Goal: Task Accomplishment & Management: Manage account settings

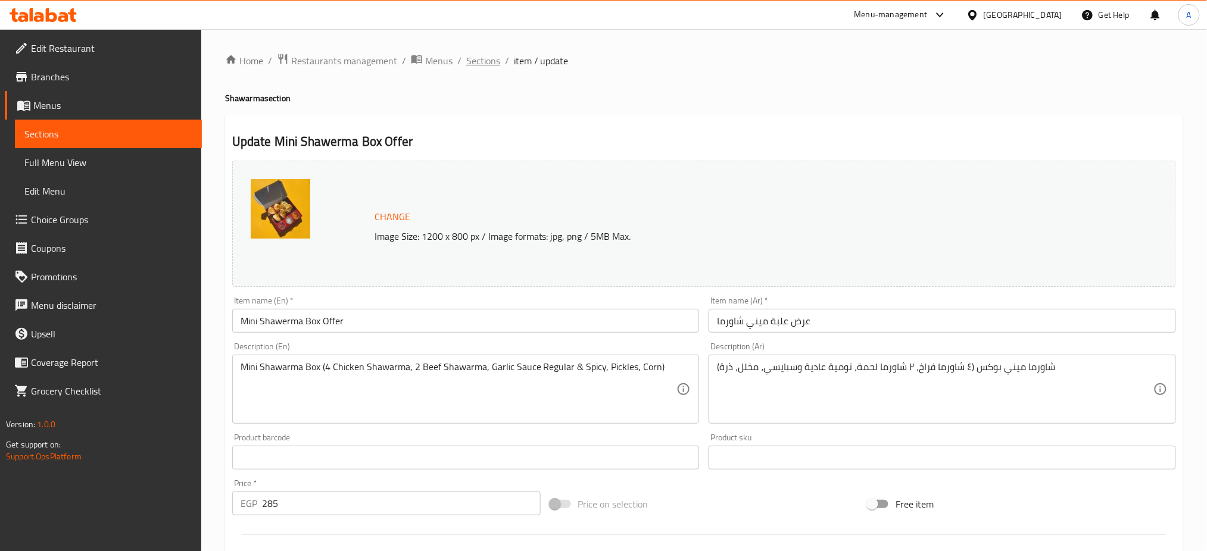
click at [476, 66] on span "Sections" at bounding box center [483, 61] width 34 height 14
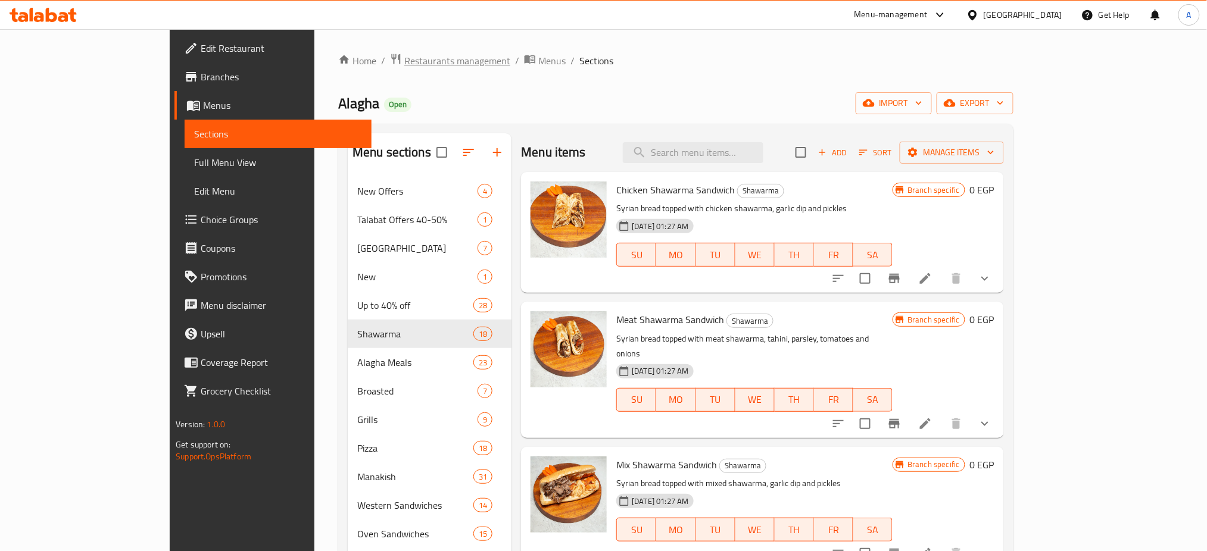
click at [404, 64] on span "Restaurants management" at bounding box center [457, 61] width 106 height 14
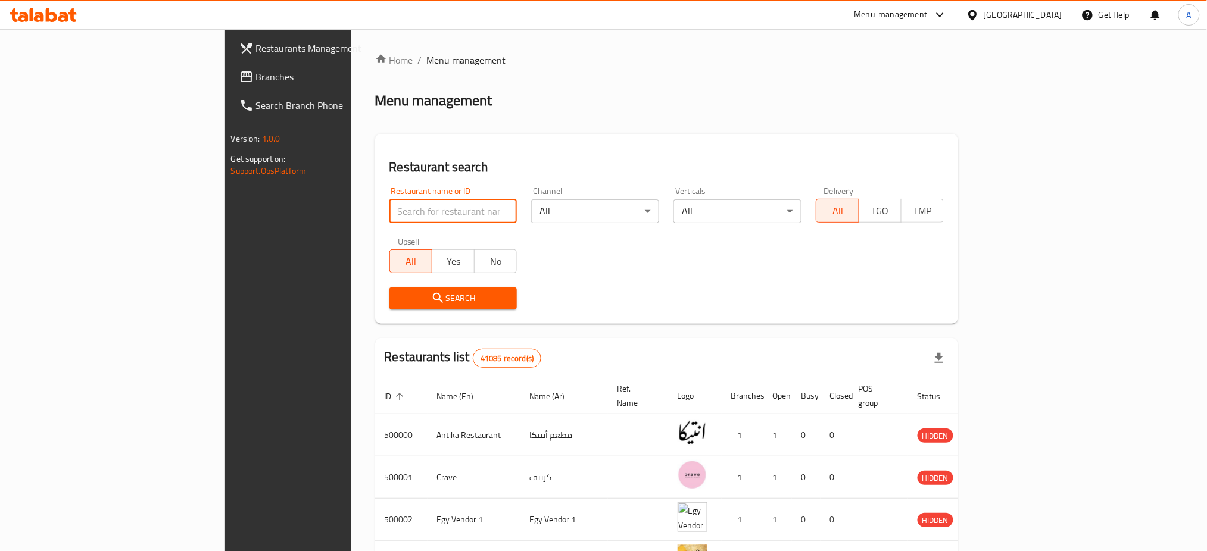
click at [389, 208] on input "search" at bounding box center [453, 211] width 128 height 24
type input "vinny's"
click button "Search" at bounding box center [453, 299] width 128 height 22
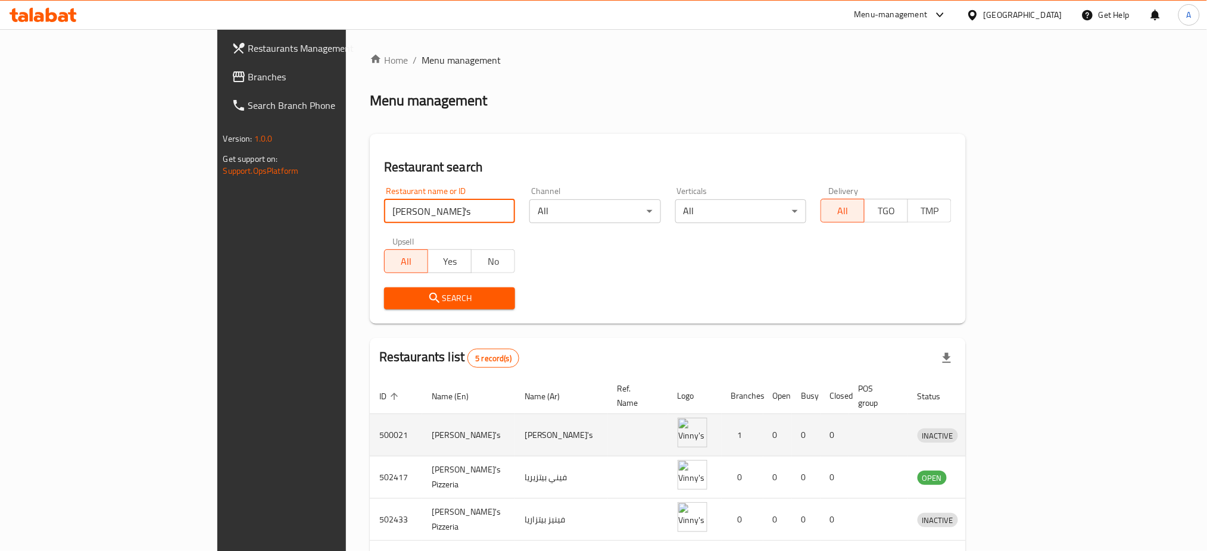
scroll to position [125, 0]
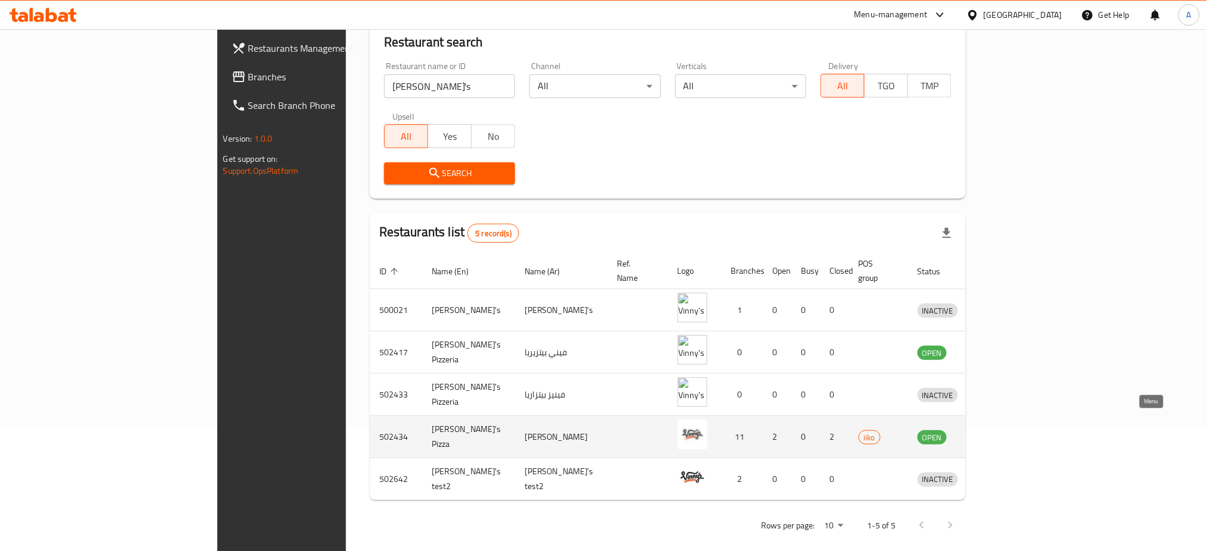
click at [994, 435] on icon "enhanced table" at bounding box center [992, 437] width 4 height 5
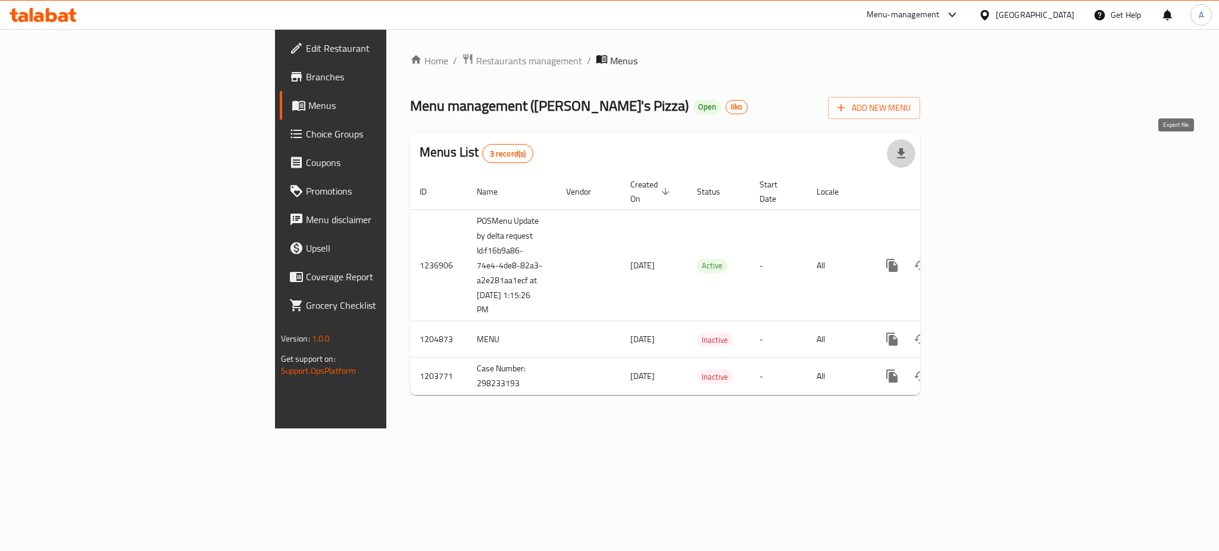
click at [909, 148] on icon "button" at bounding box center [901, 153] width 14 height 14
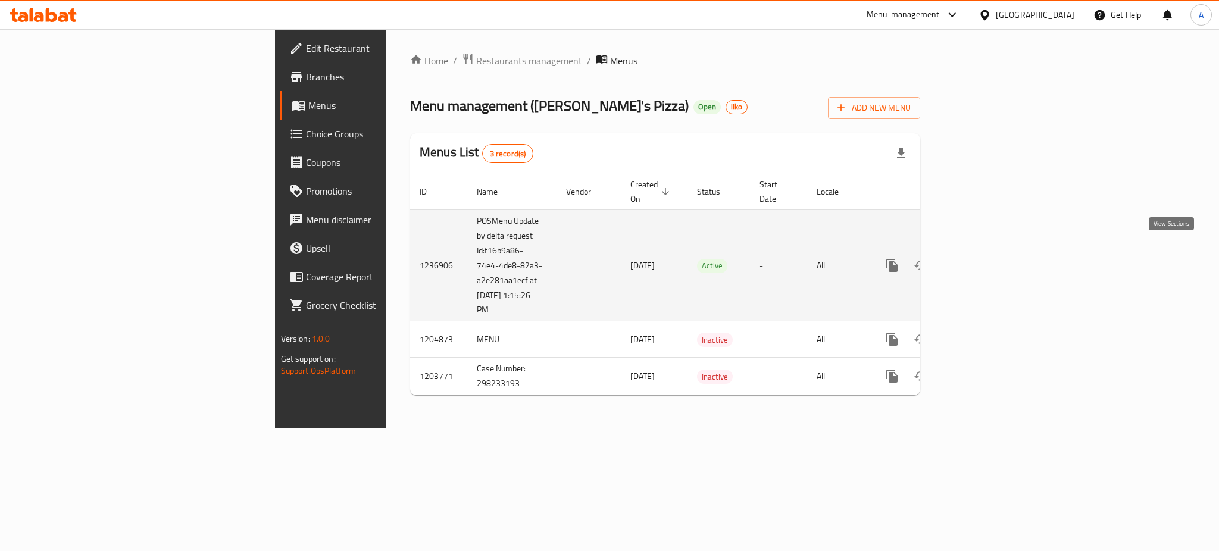
click at [985, 258] on icon "enhanced table" at bounding box center [978, 265] width 14 height 14
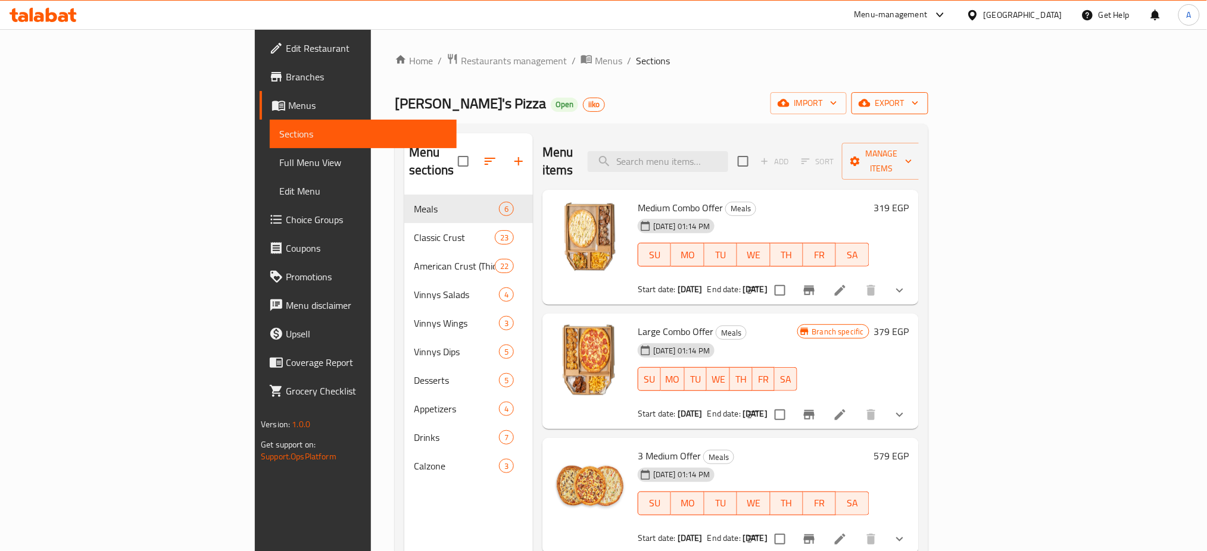
click at [928, 95] on button "export" at bounding box center [889, 103] width 77 height 22
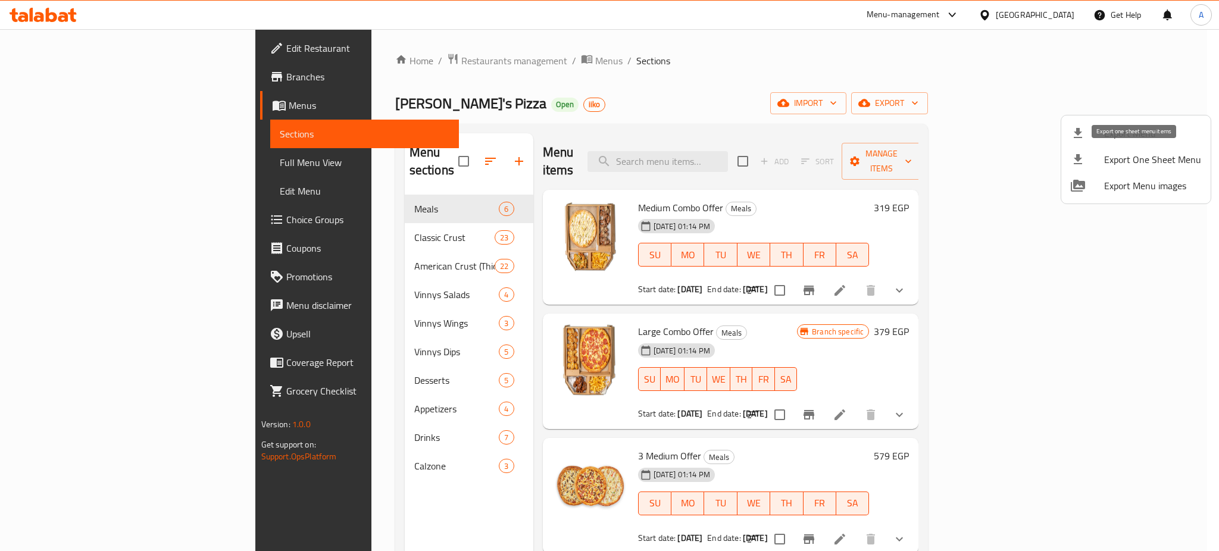
click at [1123, 153] on span "Export One Sheet Menu" at bounding box center [1152, 159] width 97 height 14
click at [1122, 133] on span "Export Menu" at bounding box center [1152, 133] width 97 height 14
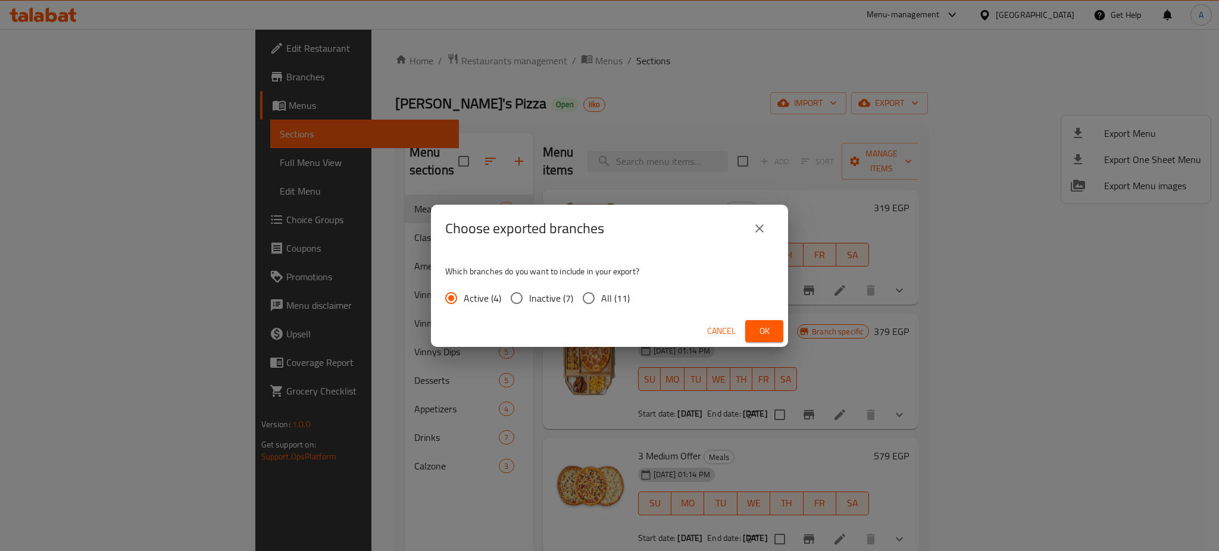
click at [594, 289] on input "All (11)" at bounding box center [588, 298] width 25 height 25
radio input "true"
click at [753, 330] on button "Ok" at bounding box center [764, 331] width 38 height 22
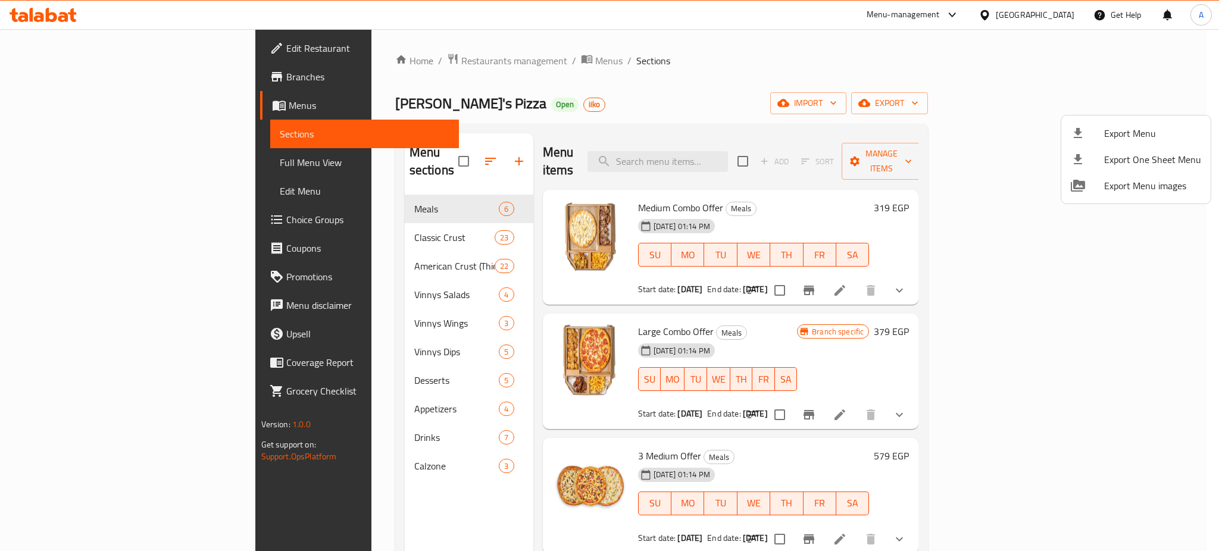
click at [947, 195] on div at bounding box center [609, 275] width 1219 height 551
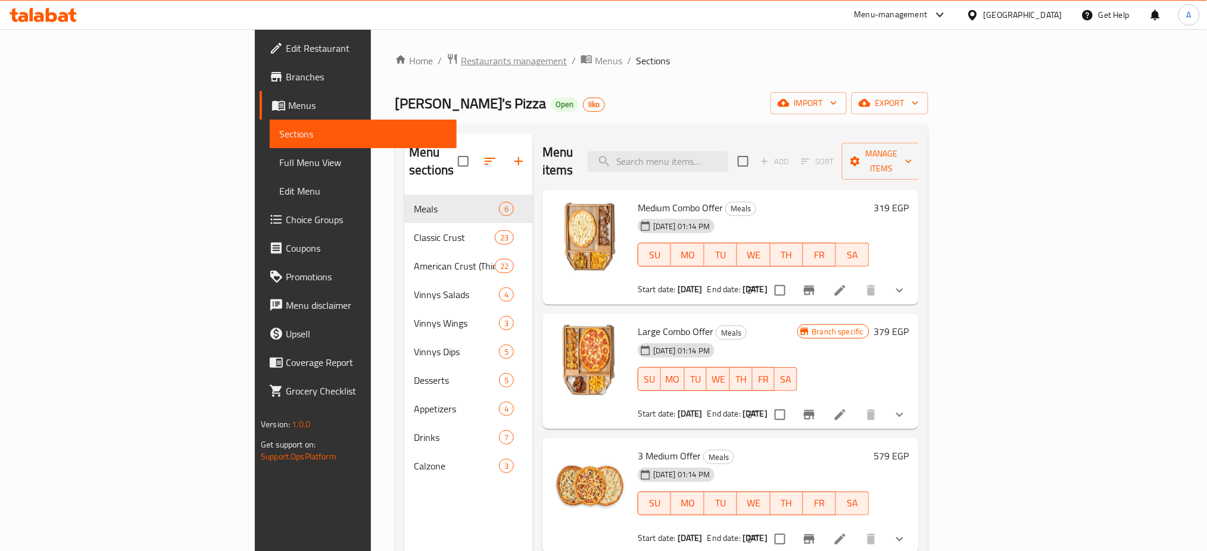
click at [461, 63] on span "Restaurants management" at bounding box center [514, 61] width 106 height 14
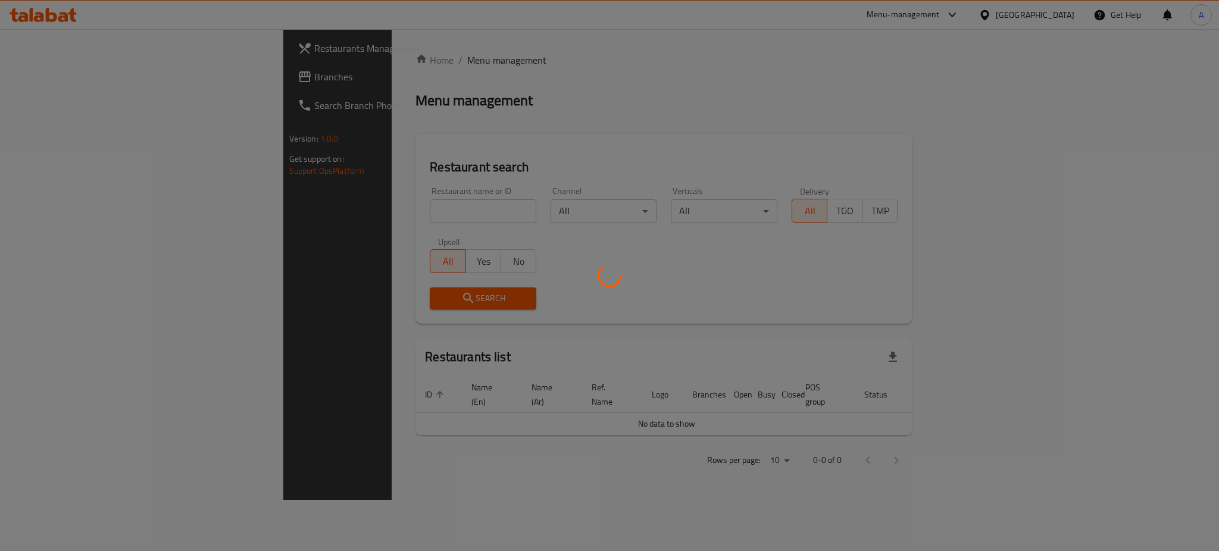
click at [317, 213] on div at bounding box center [609, 275] width 1219 height 551
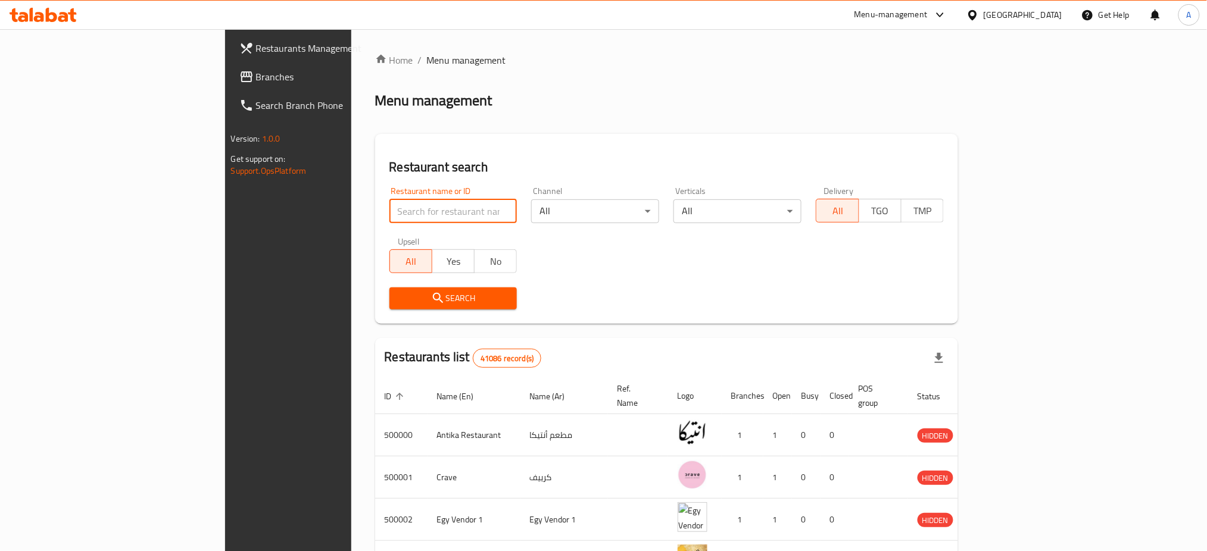
click at [389, 213] on input "search" at bounding box center [453, 211] width 128 height 24
type input "Caribou"
click button "Search" at bounding box center [453, 299] width 128 height 22
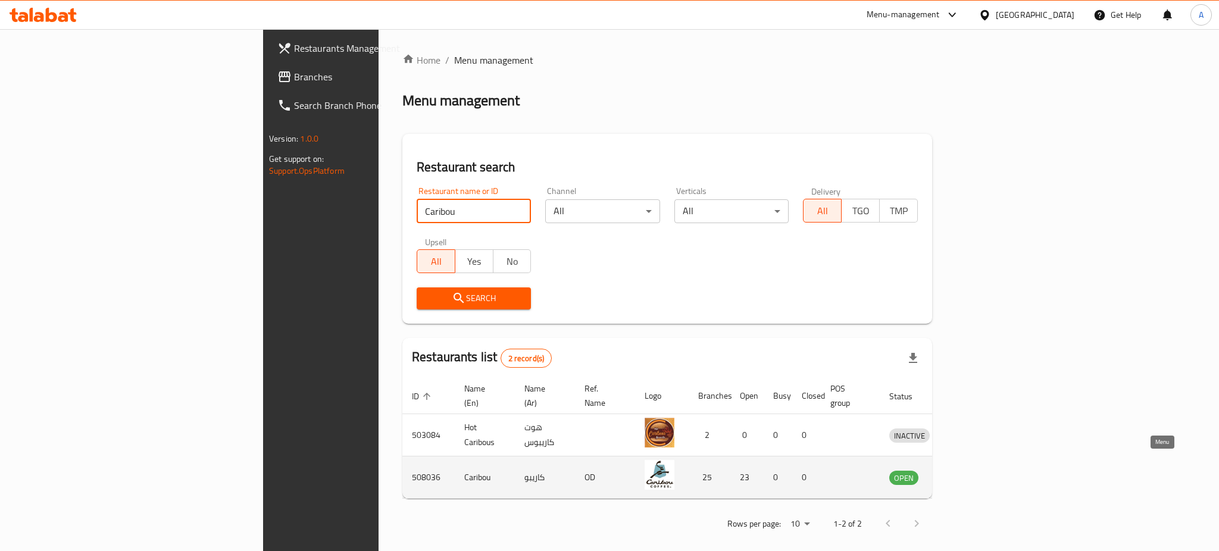
click at [967, 473] on icon "enhanced table" at bounding box center [960, 478] width 13 height 10
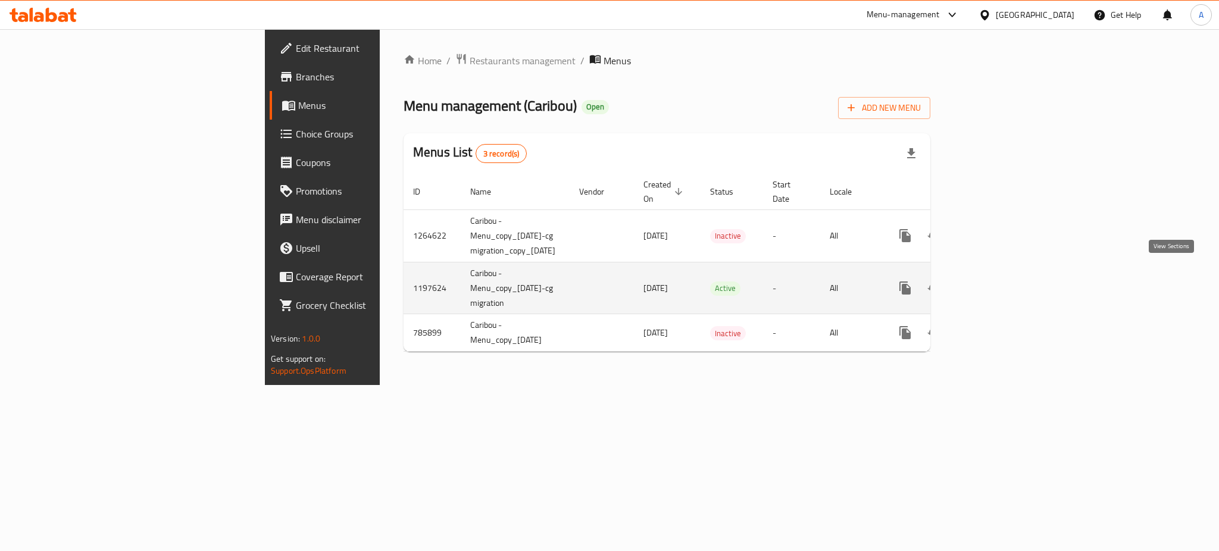
click at [998, 281] on icon "enhanced table" at bounding box center [991, 288] width 14 height 14
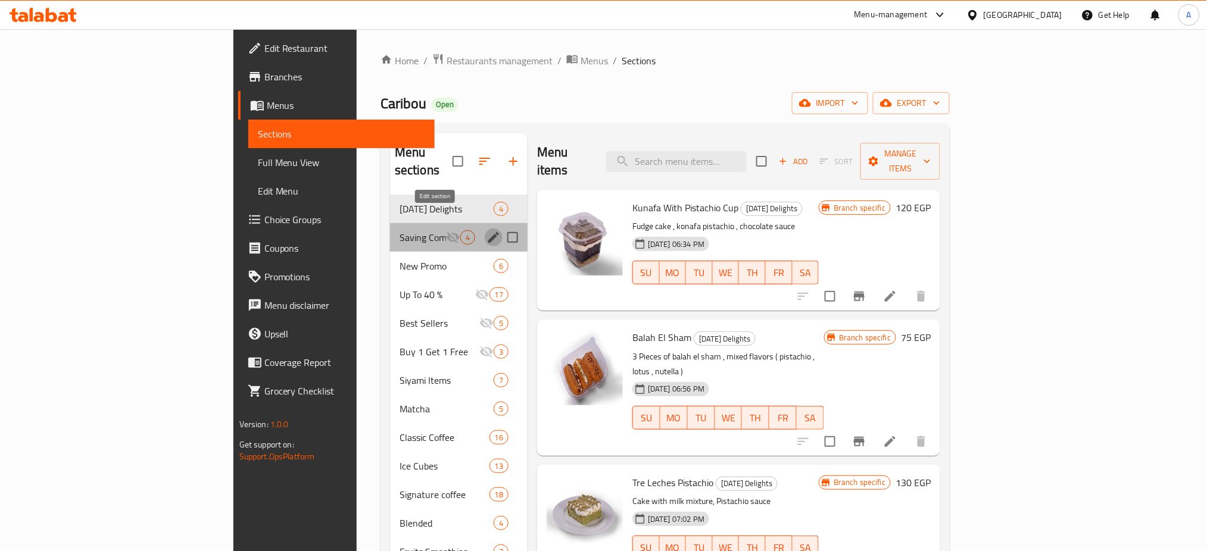
click at [488, 232] on icon "edit" at bounding box center [493, 237] width 11 height 11
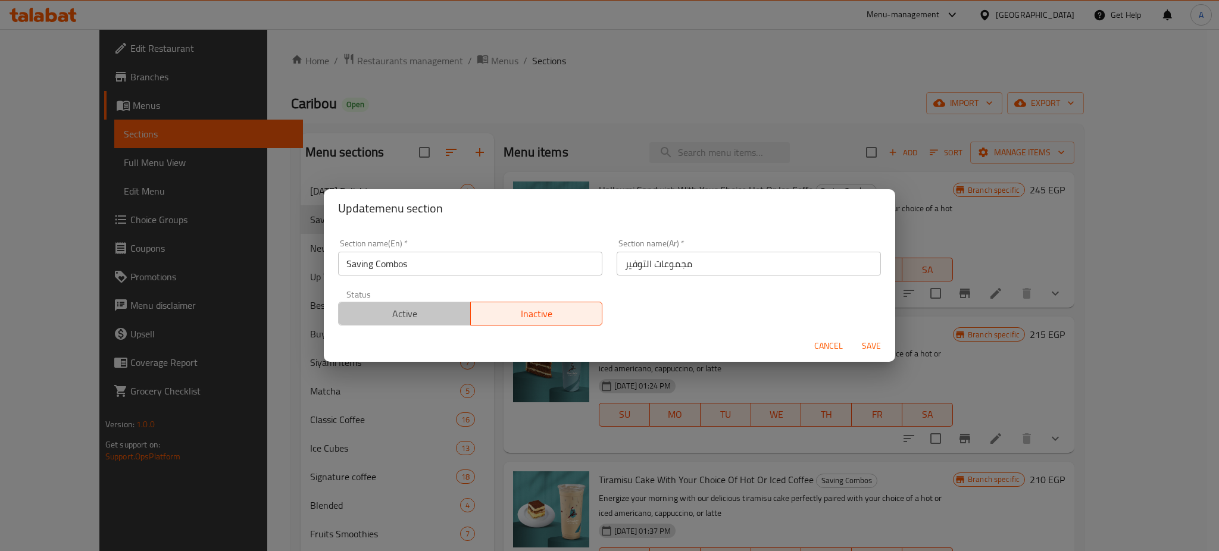
click at [439, 313] on span "Active" at bounding box center [405, 313] width 123 height 17
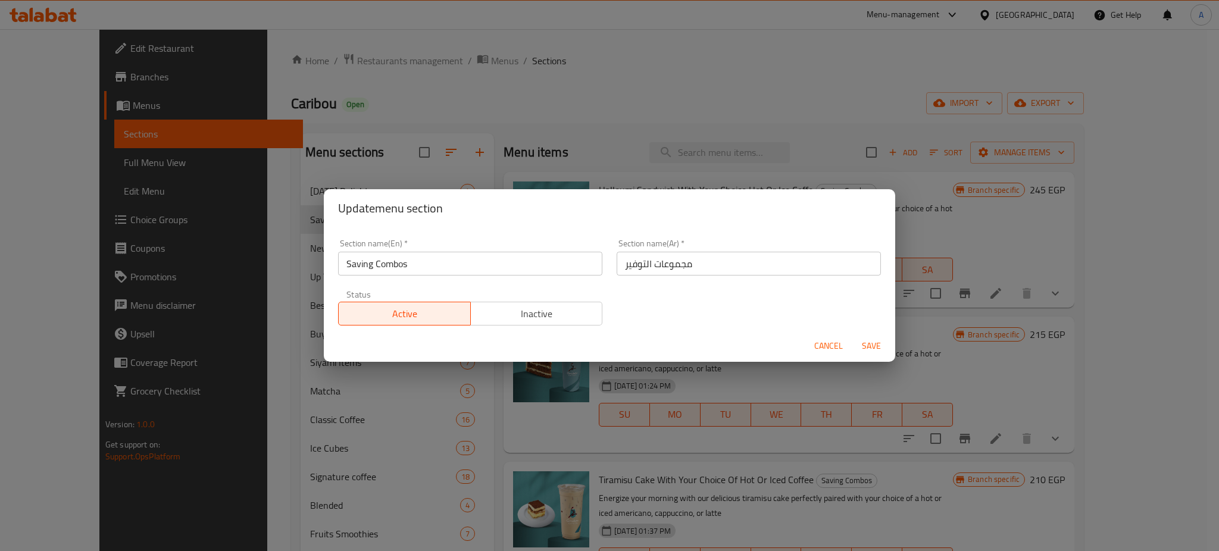
click at [875, 342] on span "Save" at bounding box center [871, 346] width 29 height 15
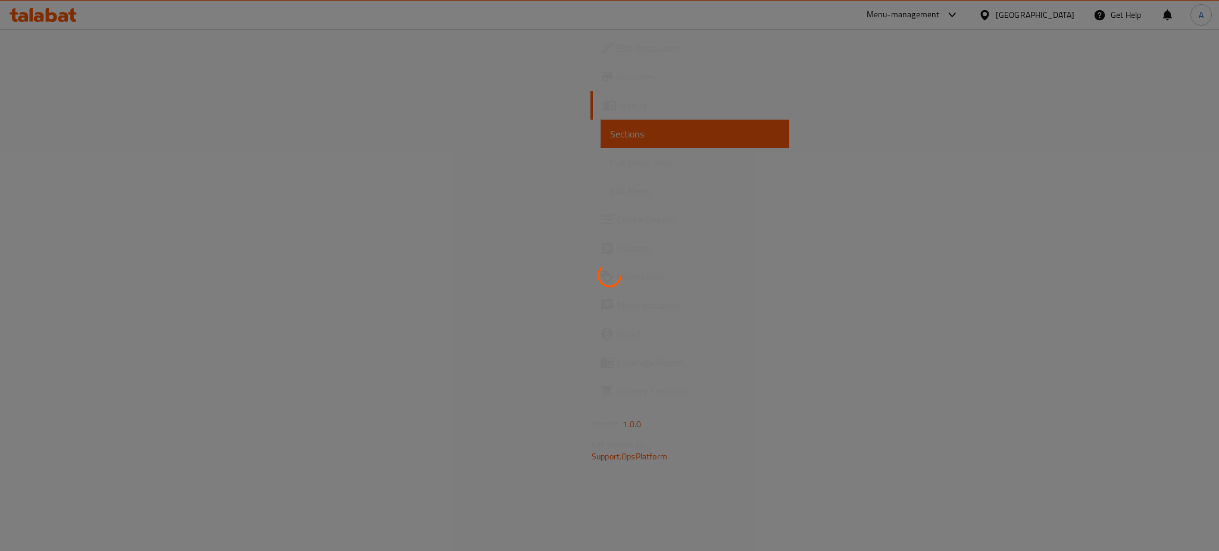
click at [1131, 175] on div at bounding box center [609, 275] width 1219 height 551
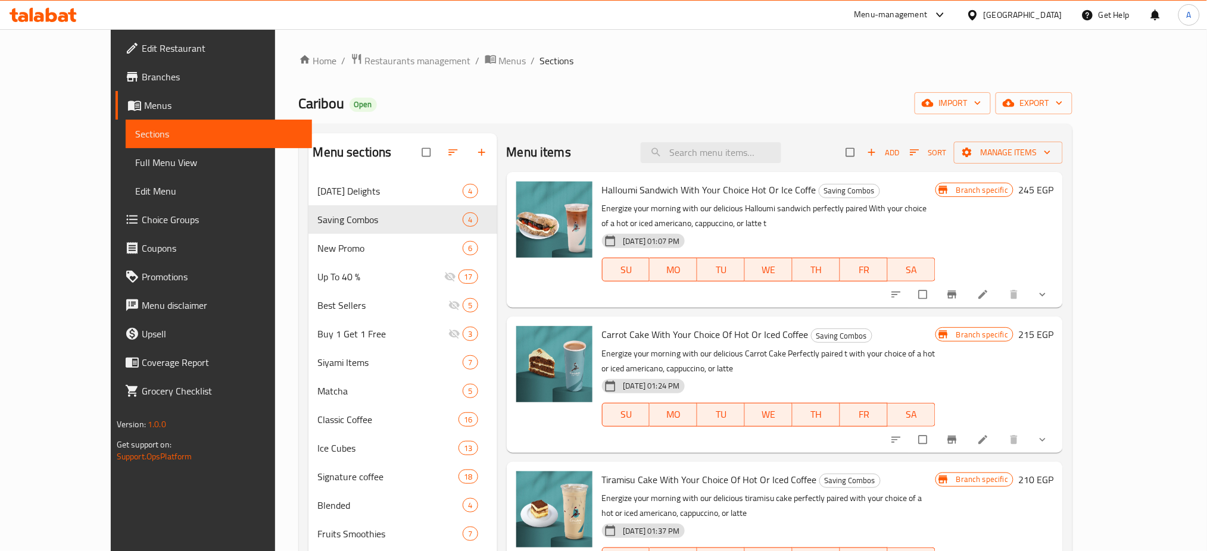
click at [687, 95] on div "Caribou Open import export" at bounding box center [686, 103] width 774 height 22
click at [365, 64] on span "Restaurants management" at bounding box center [418, 61] width 106 height 14
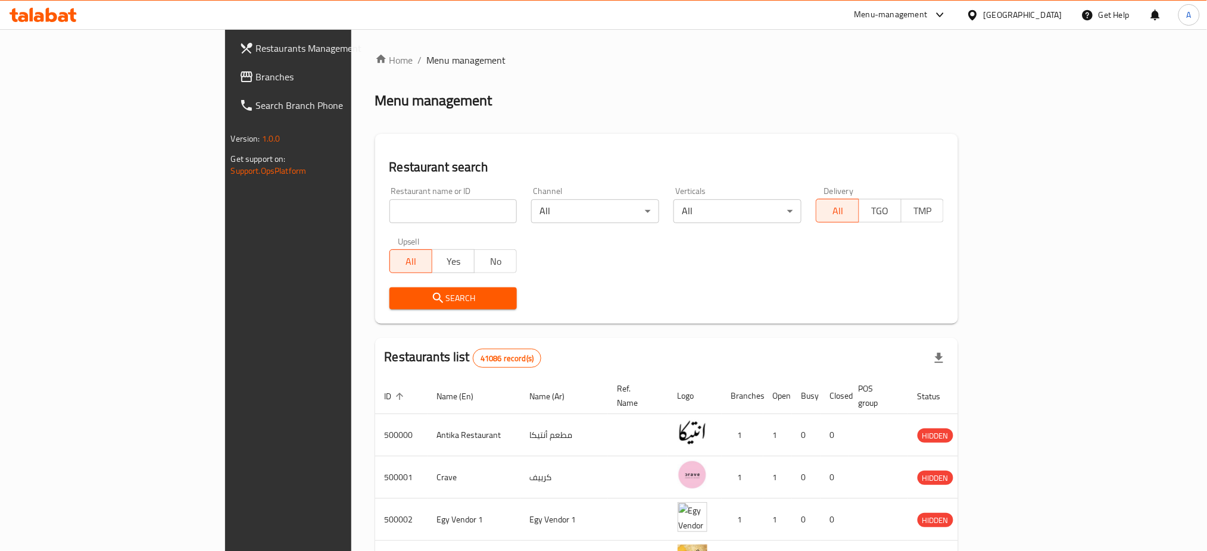
click at [389, 208] on input "search" at bounding box center [453, 211] width 128 height 24
type input "{شمثىؤهش"
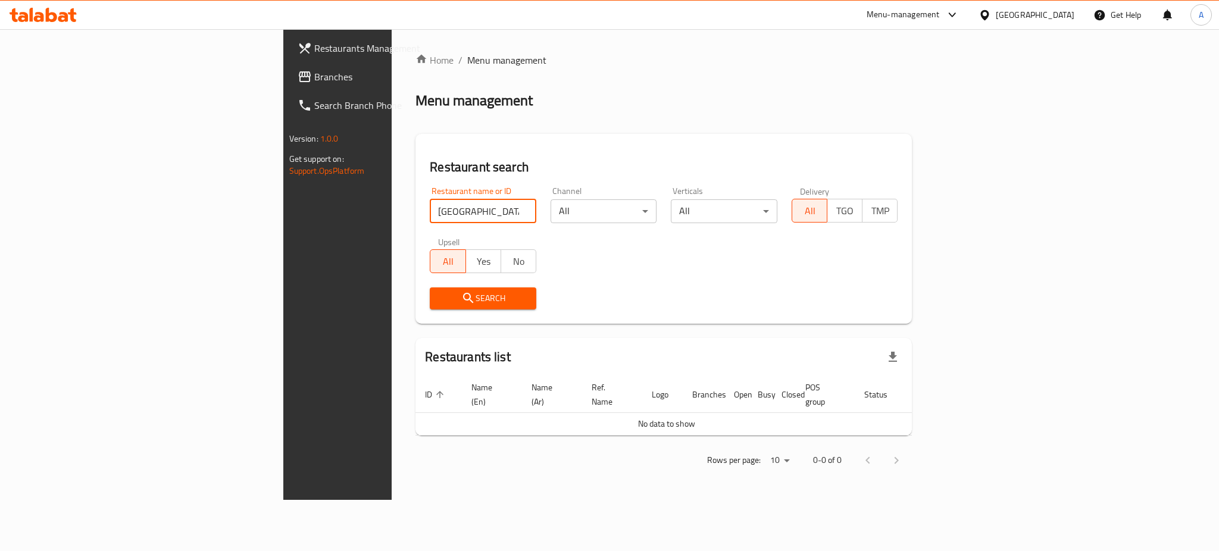
type input "[GEOGRAPHIC_DATA]"
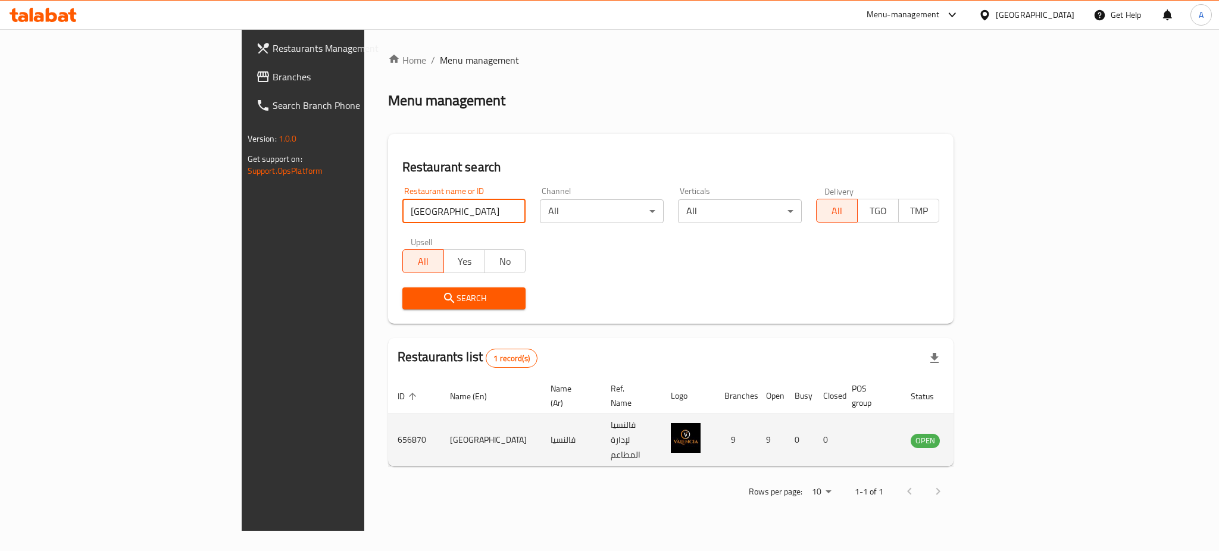
click at [987, 436] on icon "enhanced table" at bounding box center [980, 441] width 13 height 10
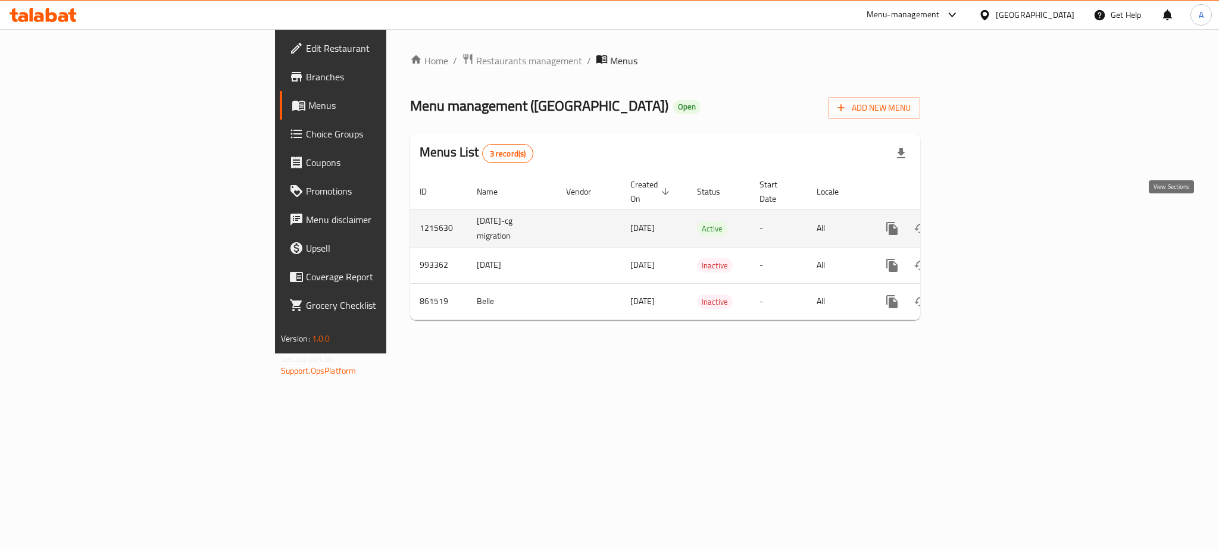
click at [984, 223] on icon "enhanced table" at bounding box center [978, 228] width 11 height 11
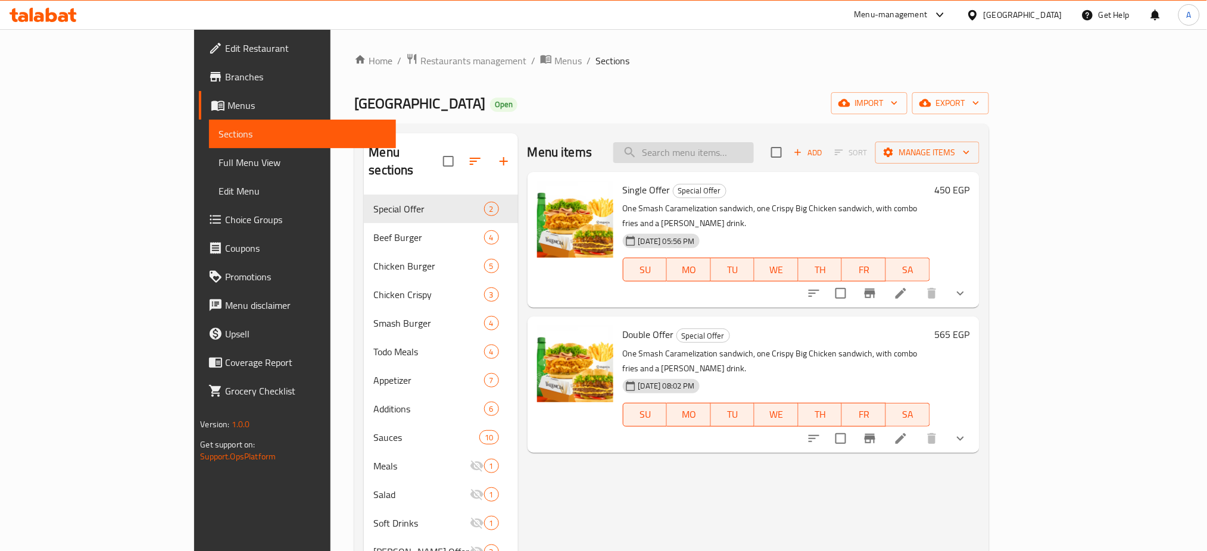
click at [754, 152] on input "search" at bounding box center [683, 152] width 141 height 21
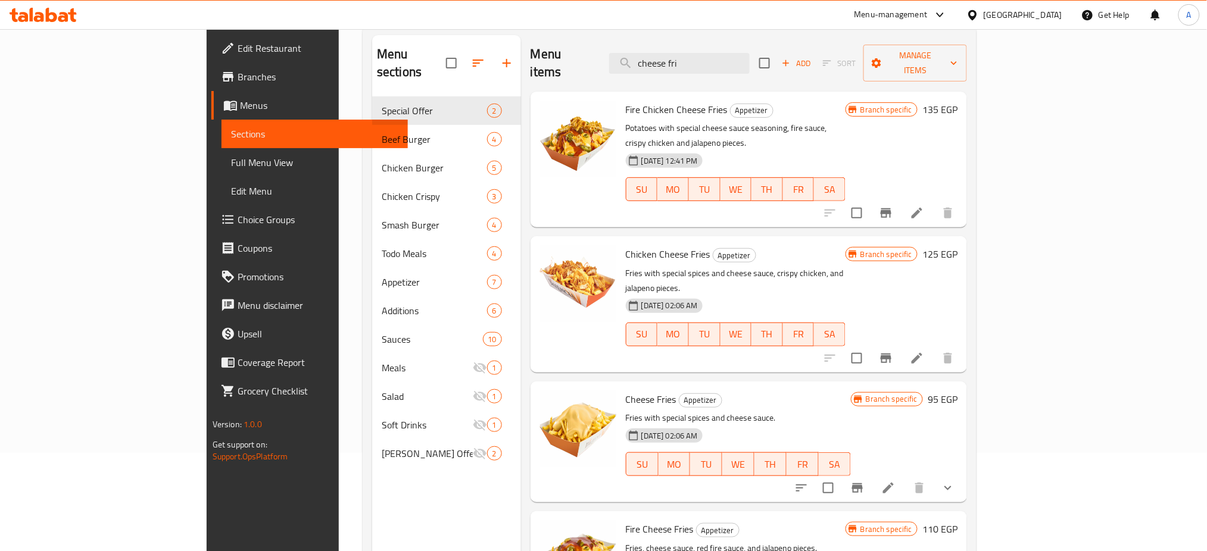
scroll to position [100, 0]
type input "cheese fri"
click at [905, 476] on li at bounding box center [888, 486] width 33 height 21
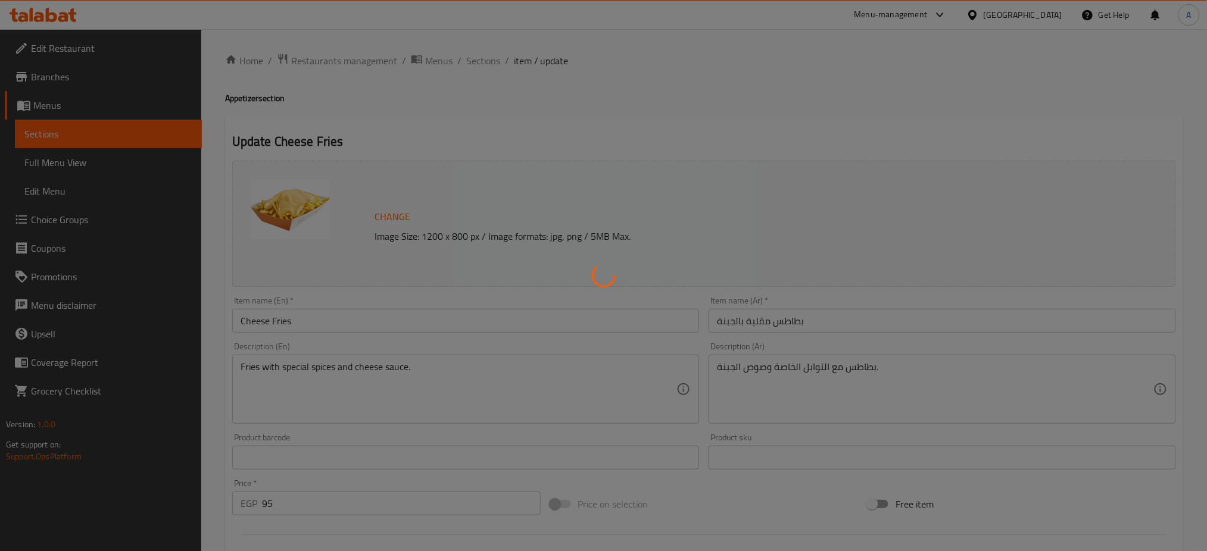
type input "اضافات"
type input "0"
type input "8"
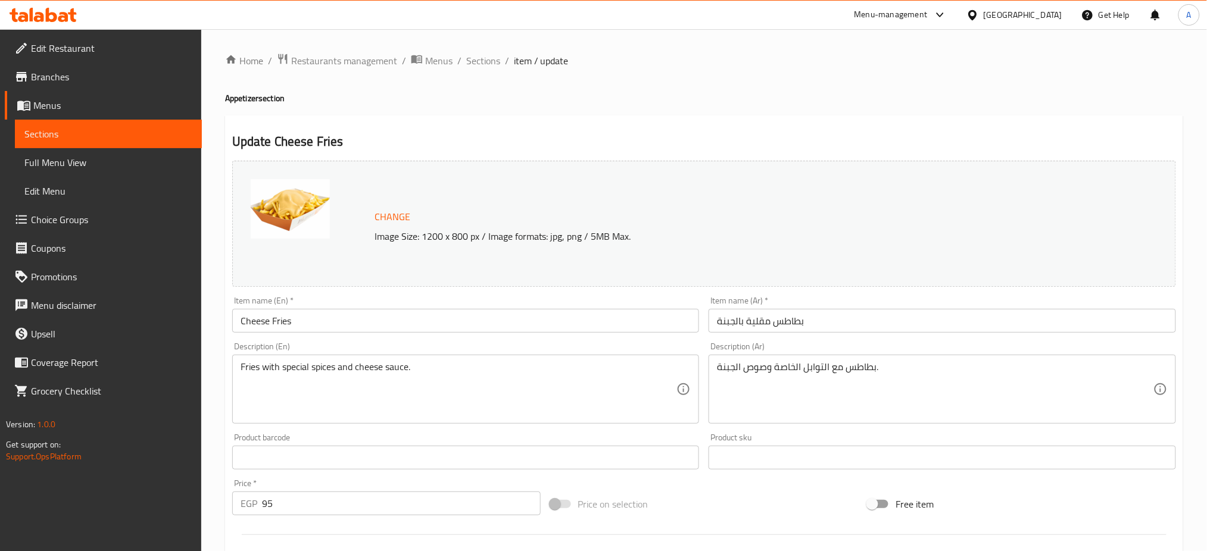
scroll to position [326, 0]
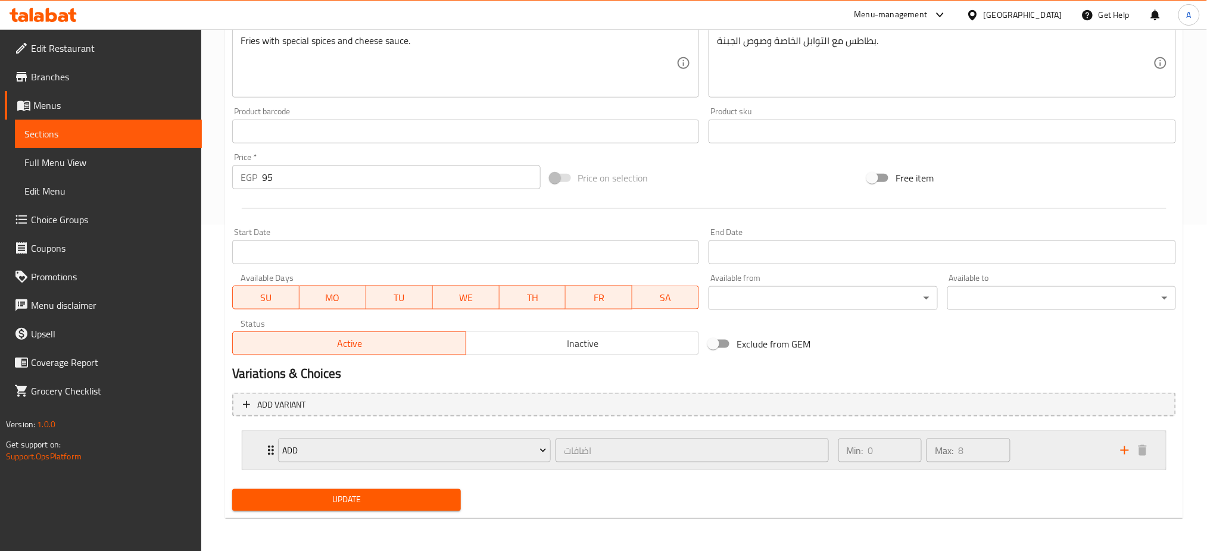
click at [261, 455] on div "Add اضافات ​ Min: 0 ​ Max: 8 ​" at bounding box center [703, 451] width 923 height 38
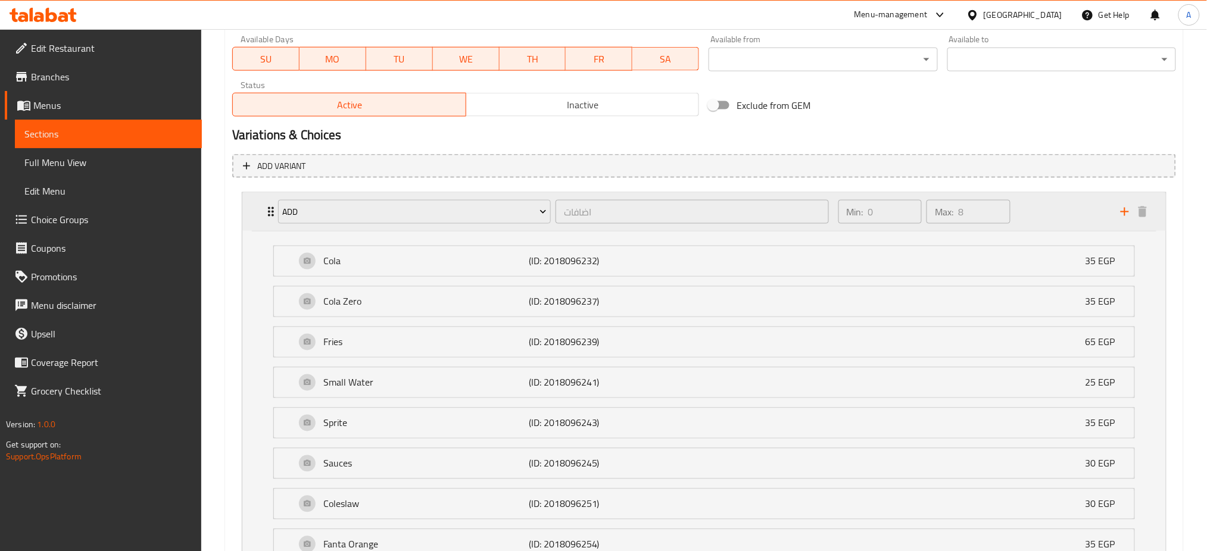
scroll to position [572, 0]
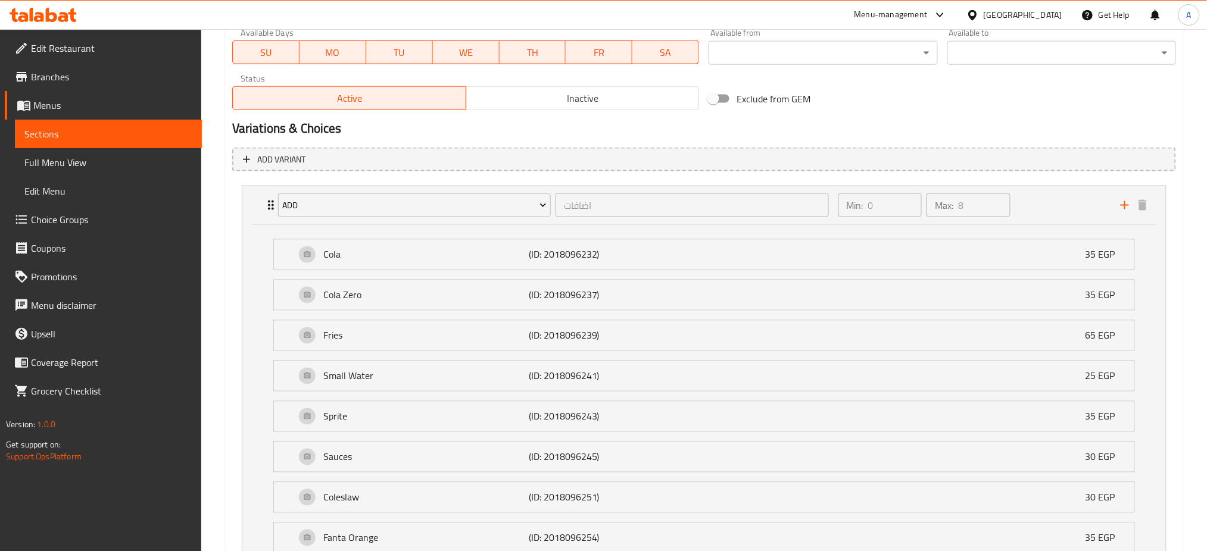
click at [1053, 123] on h2 "Variations & Choices" at bounding box center [704, 129] width 944 height 18
click at [139, 188] on span "Edit Menu" at bounding box center [108, 191] width 168 height 14
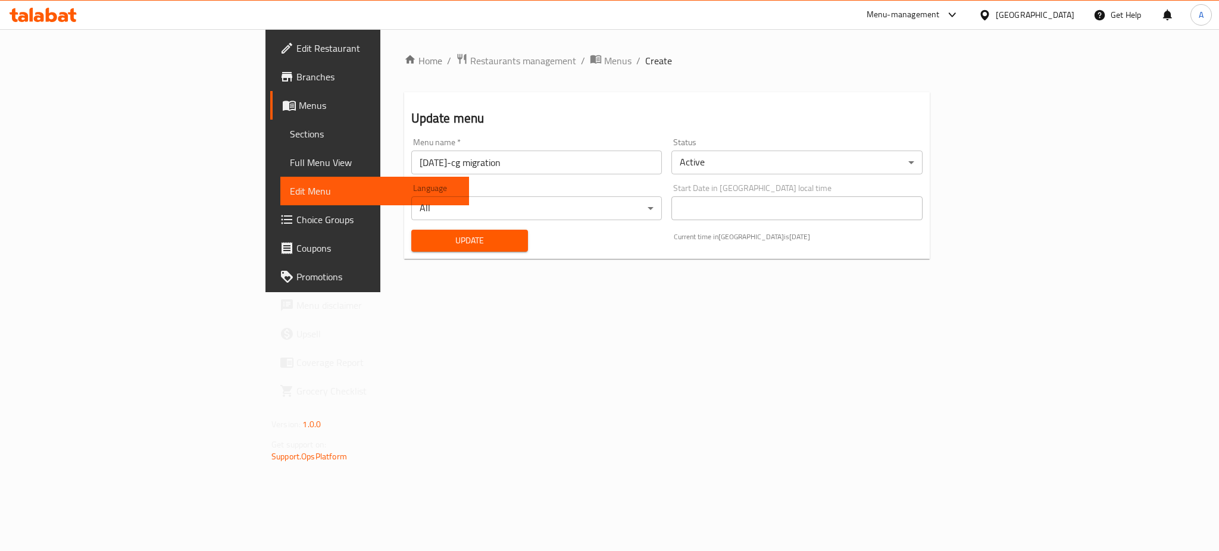
click at [296, 219] on span "Choice Groups" at bounding box center [377, 220] width 163 height 14
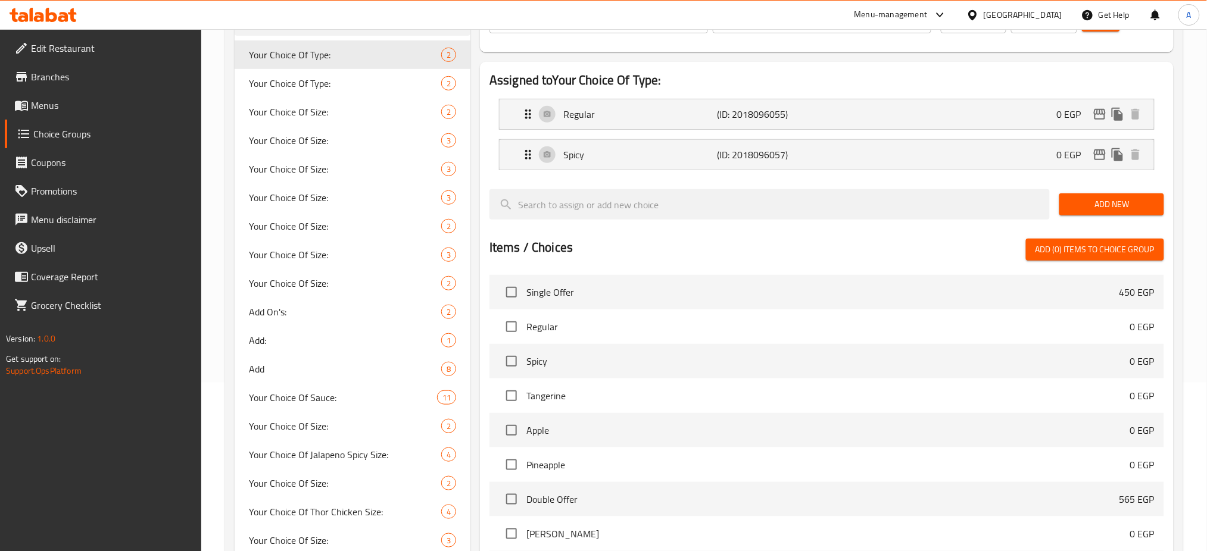
scroll to position [171, 0]
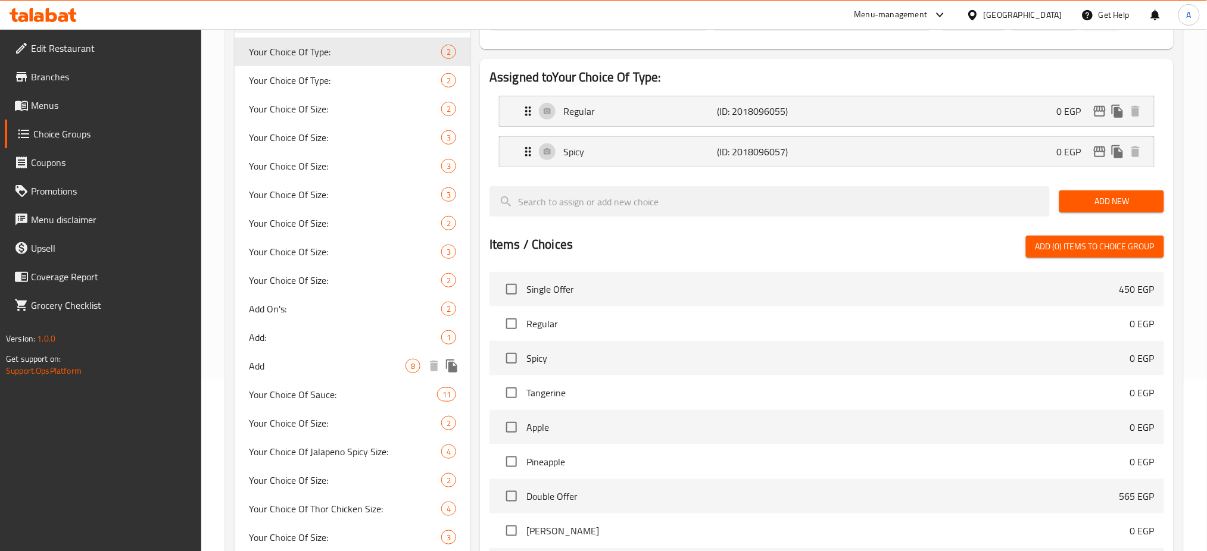
click at [313, 366] on span "Add" at bounding box center [327, 366] width 157 height 14
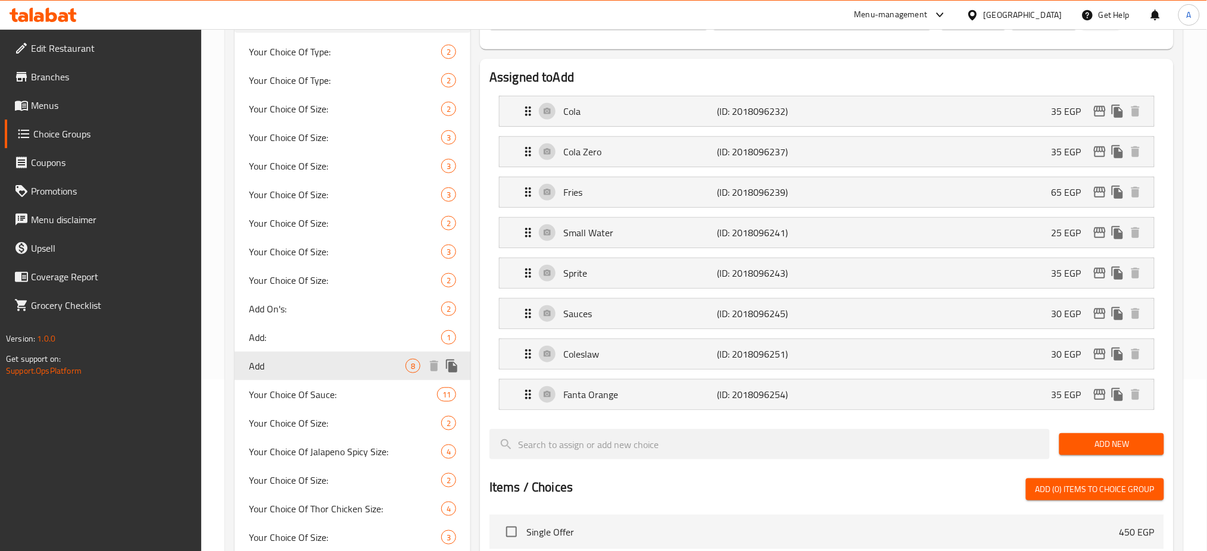
type input "Add"
type input "اضافات"
type input "0"
type input "8"
click at [1096, 118] on icon "edit" at bounding box center [1100, 111] width 14 height 14
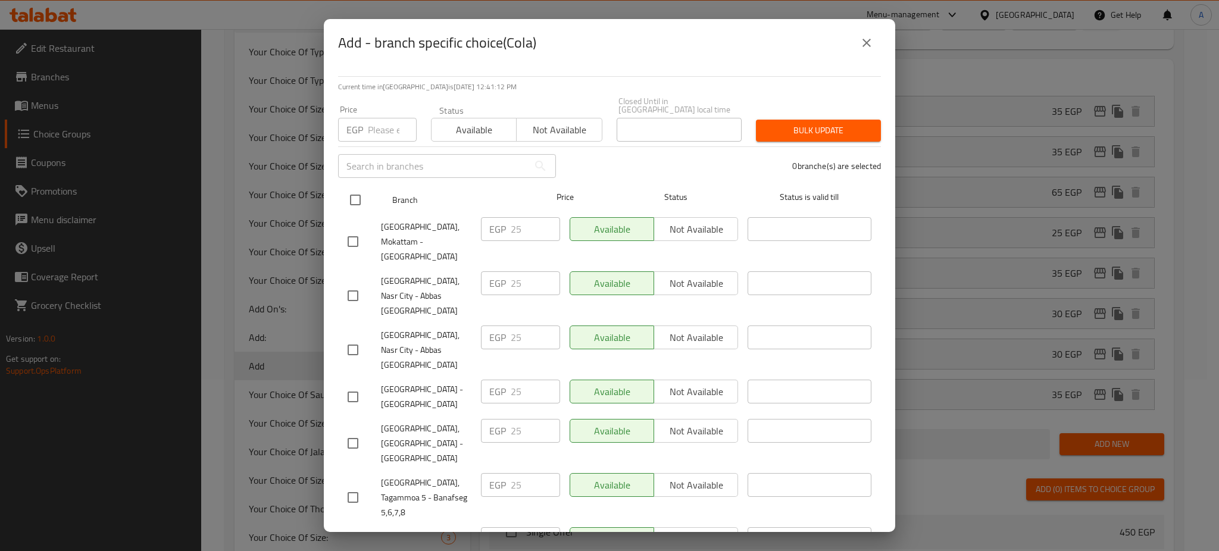
click at [355, 188] on input "checkbox" at bounding box center [355, 200] width 25 height 25
checkbox input "true"
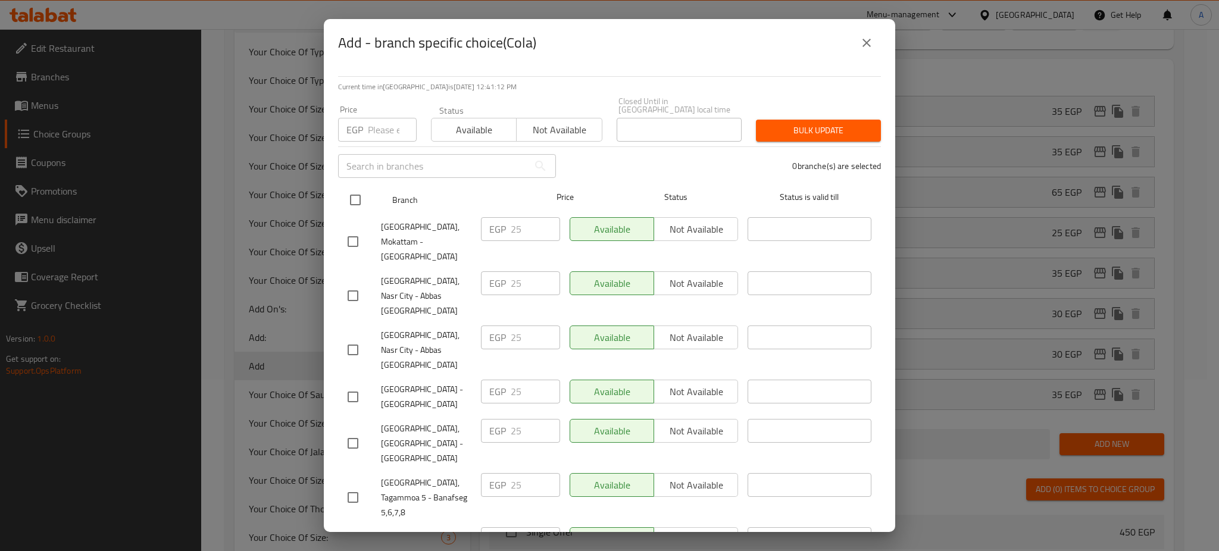
checkbox input "true"
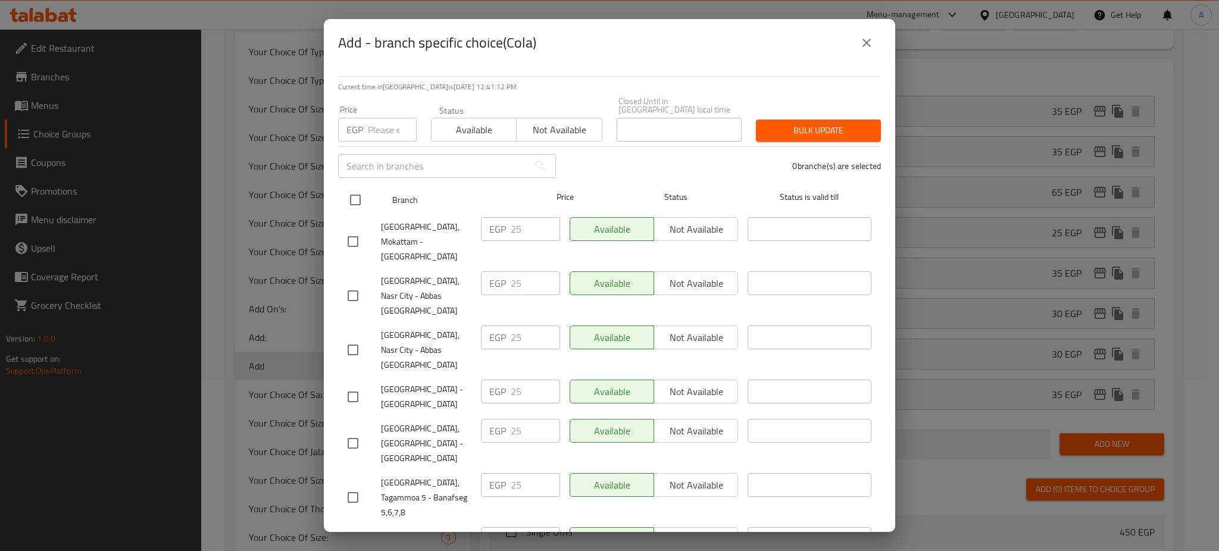
checkbox input "true"
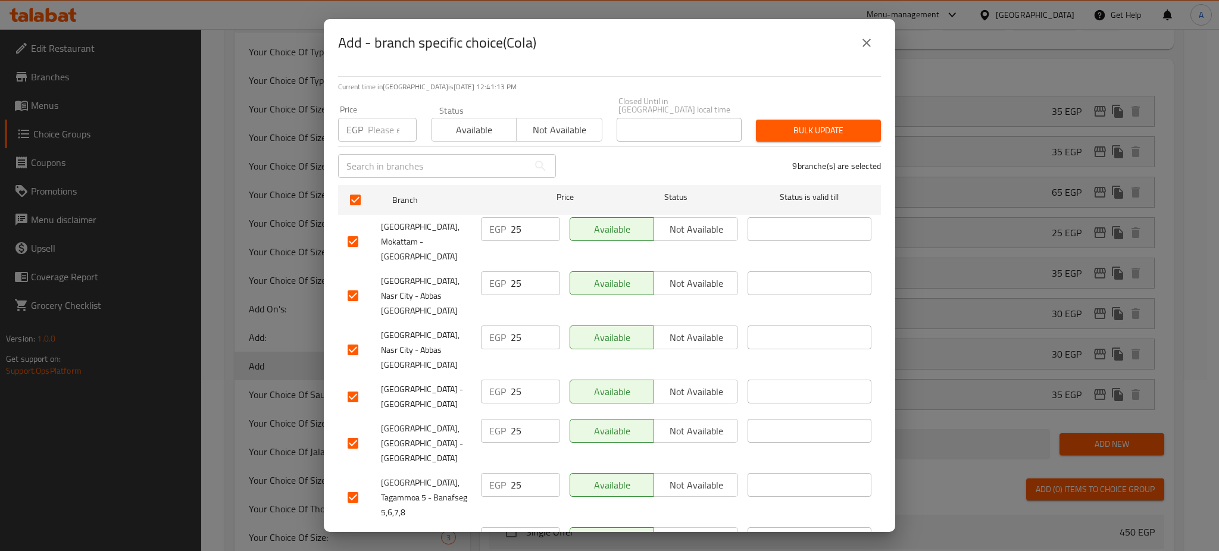
click at [798, 123] on span "Bulk update" at bounding box center [819, 130] width 106 height 15
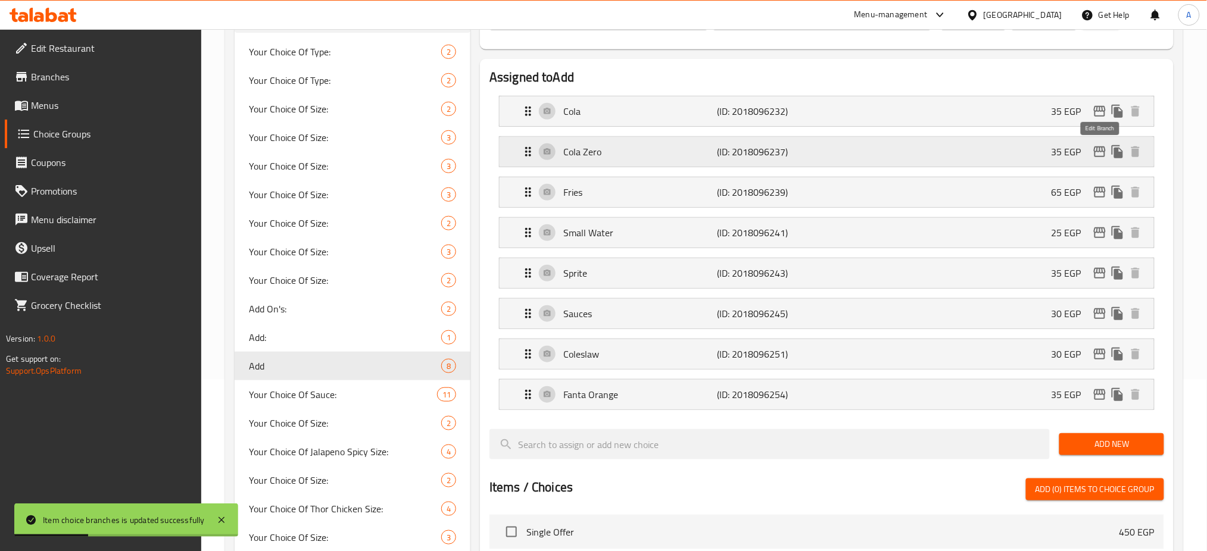
click at [1098, 152] on icon "edit" at bounding box center [1100, 152] width 14 height 14
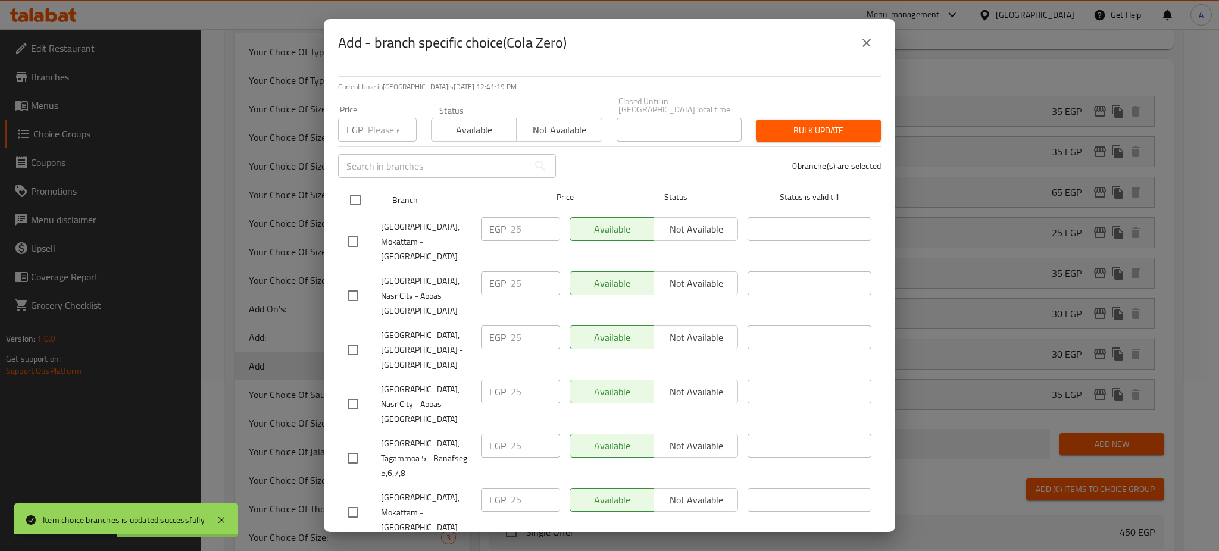
click at [359, 192] on input "checkbox" at bounding box center [355, 200] width 25 height 25
checkbox input "true"
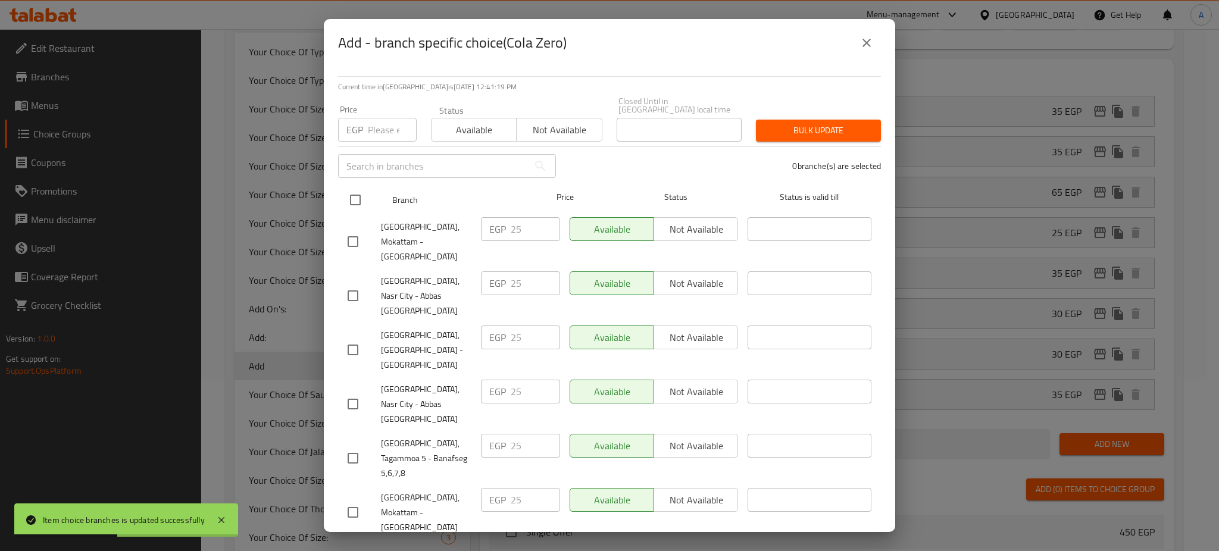
checkbox input "true"
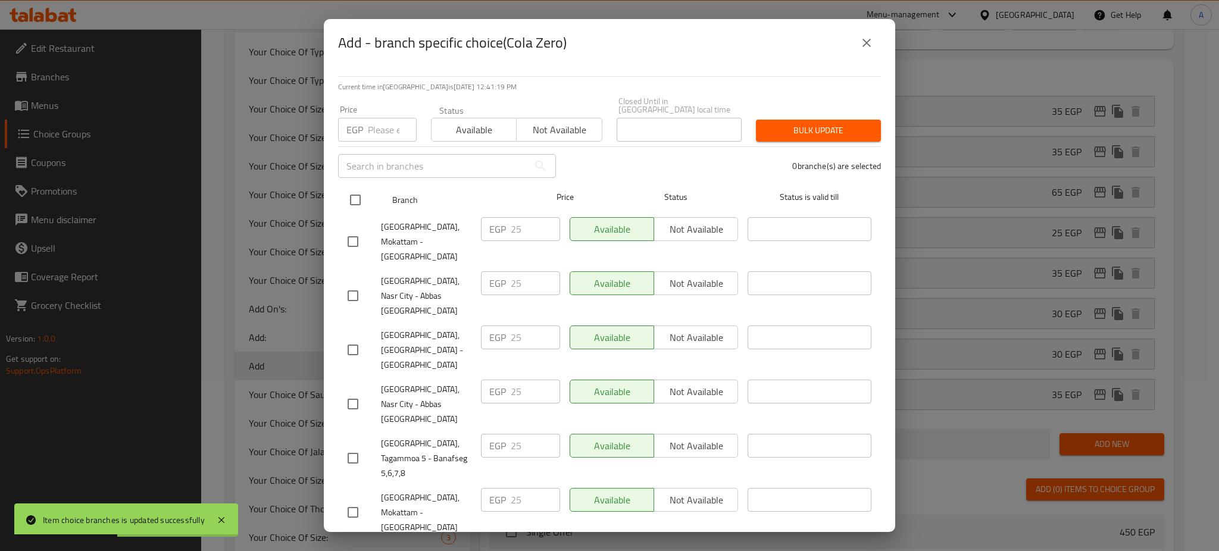
checkbox input "true"
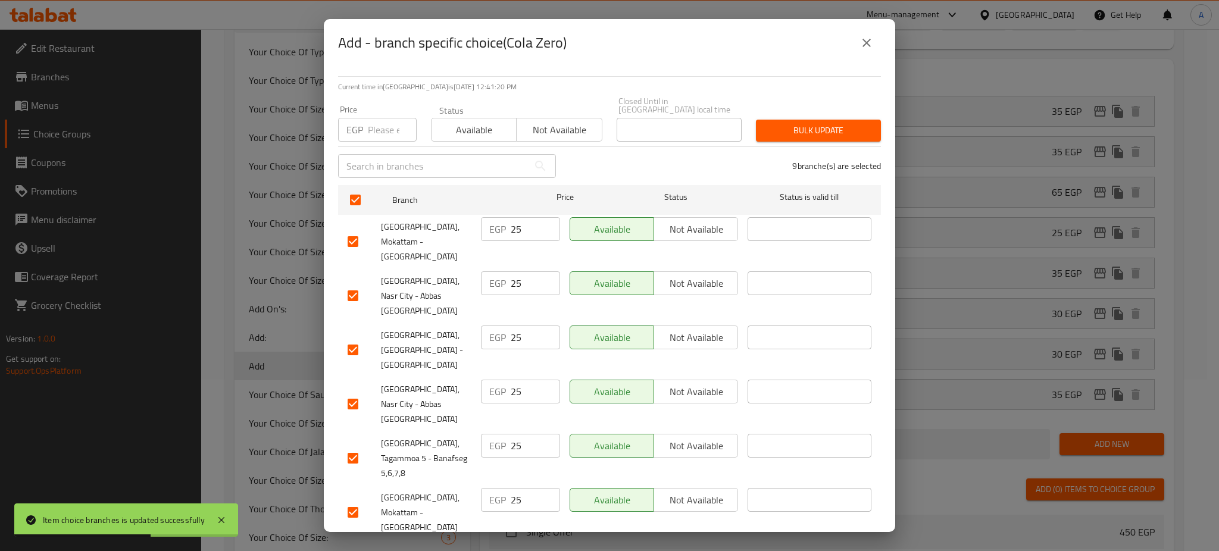
click at [825, 123] on span "Bulk update" at bounding box center [819, 130] width 106 height 15
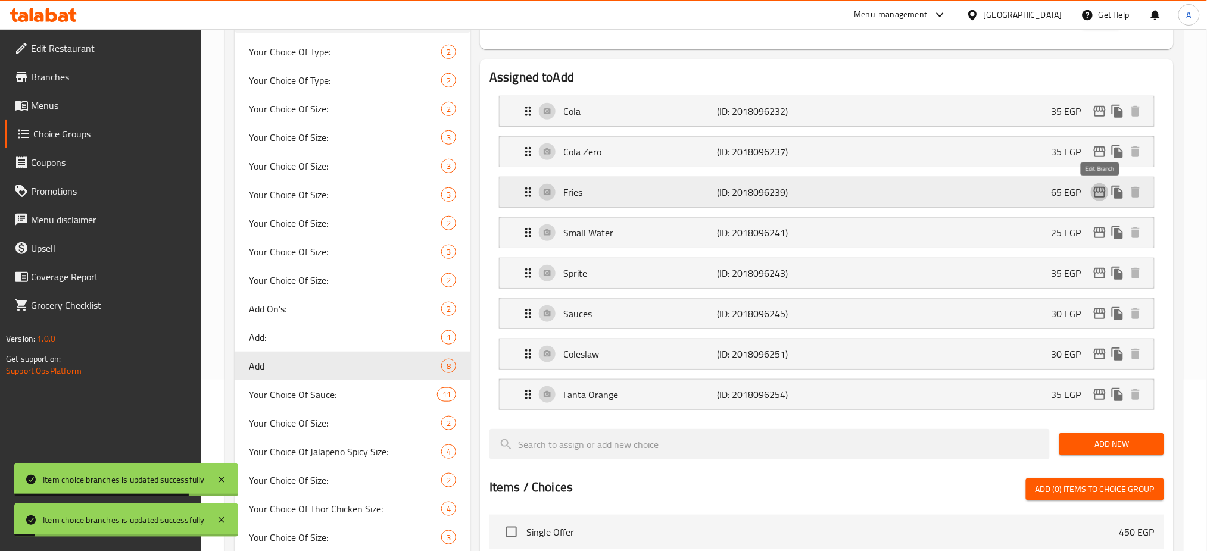
click at [1095, 191] on icon "edit" at bounding box center [1100, 192] width 14 height 14
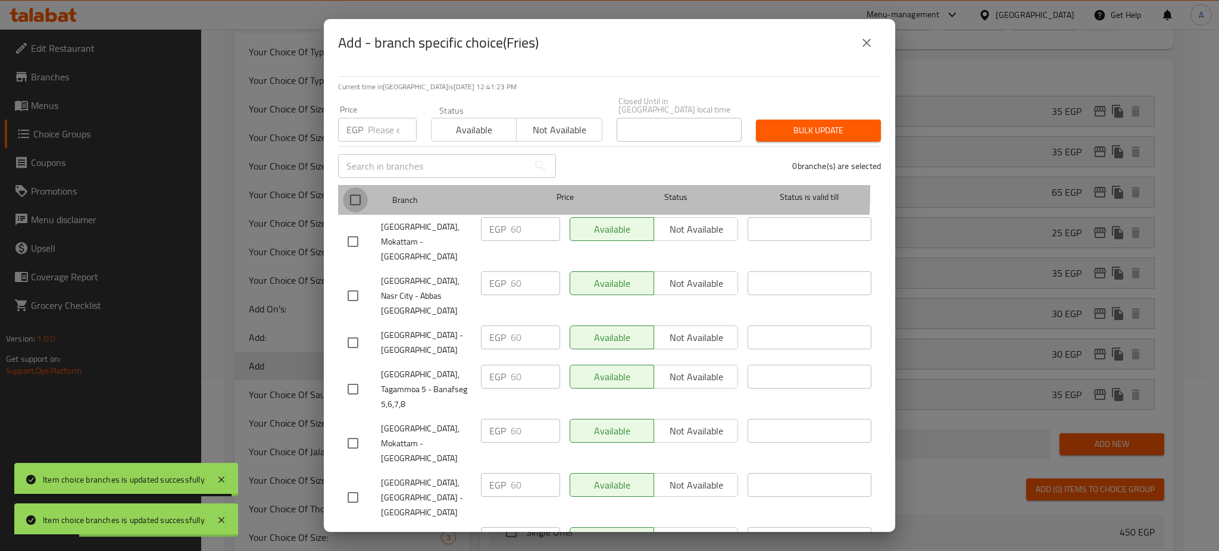
click at [349, 188] on input "checkbox" at bounding box center [355, 200] width 25 height 25
checkbox input "true"
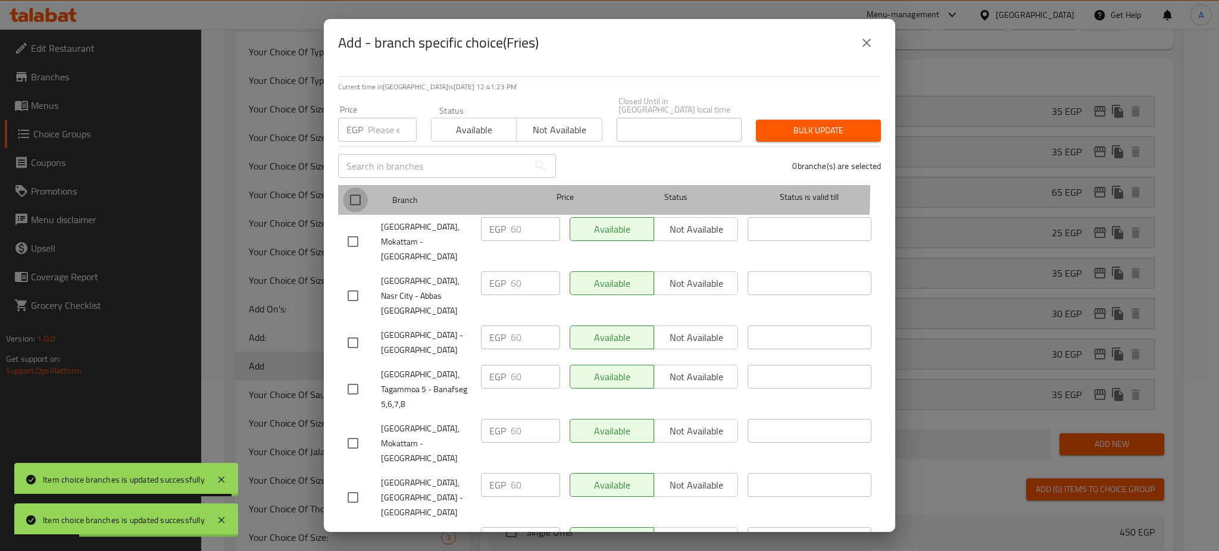
checkbox input "true"
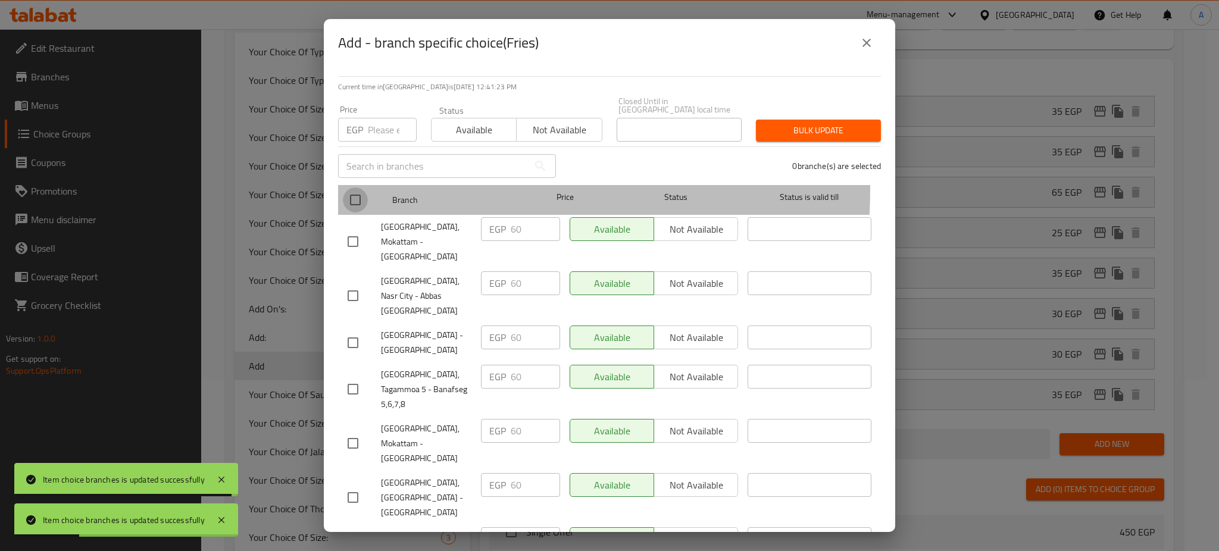
checkbox input "true"
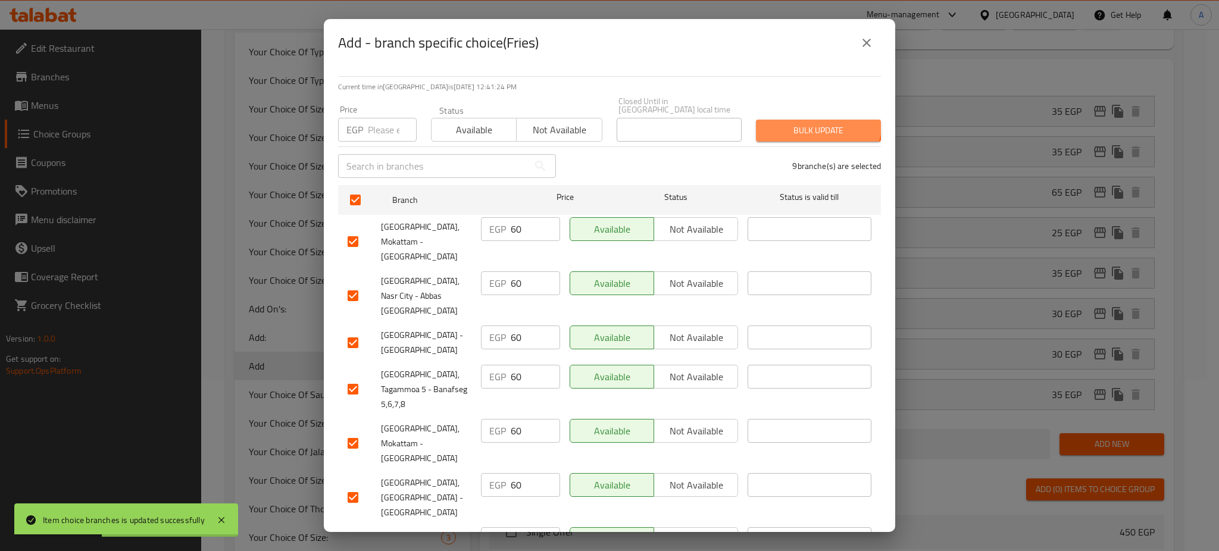
click at [807, 120] on button "Bulk update" at bounding box center [818, 131] width 125 height 22
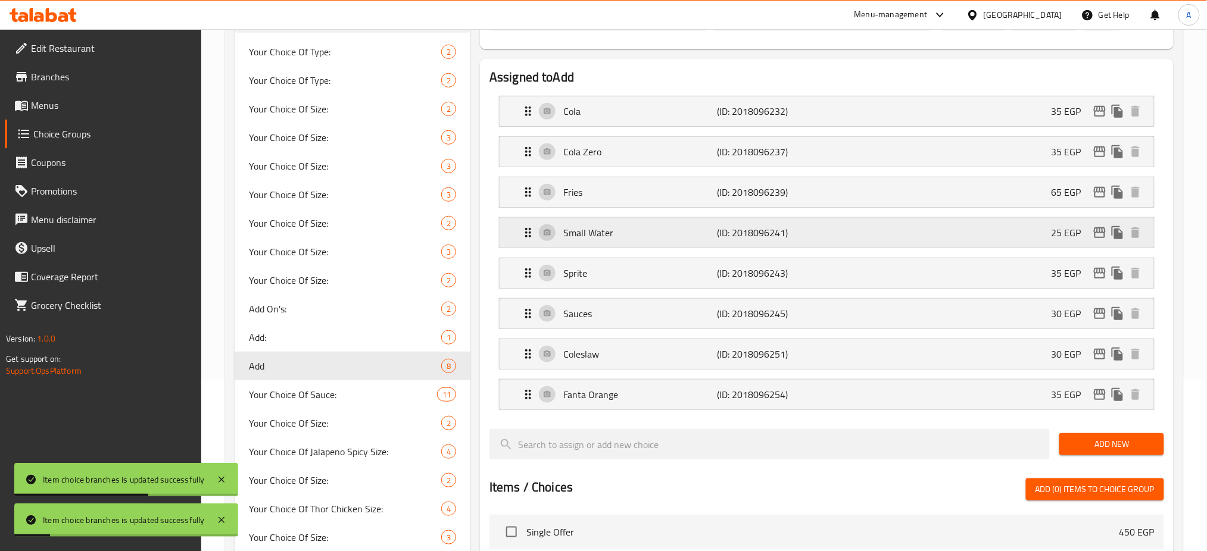
click at [1099, 241] on button "edit" at bounding box center [1100, 233] width 18 height 18
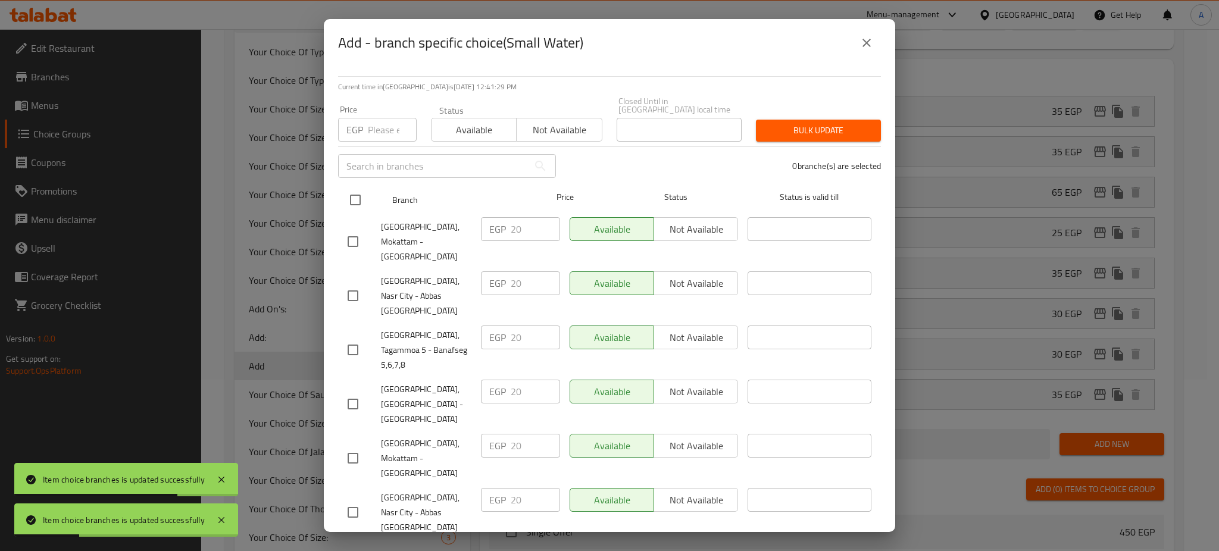
drag, startPoint x: 353, startPoint y: 191, endPoint x: 375, endPoint y: 185, distance: 22.7
click at [352, 191] on input "checkbox" at bounding box center [355, 200] width 25 height 25
checkbox input "true"
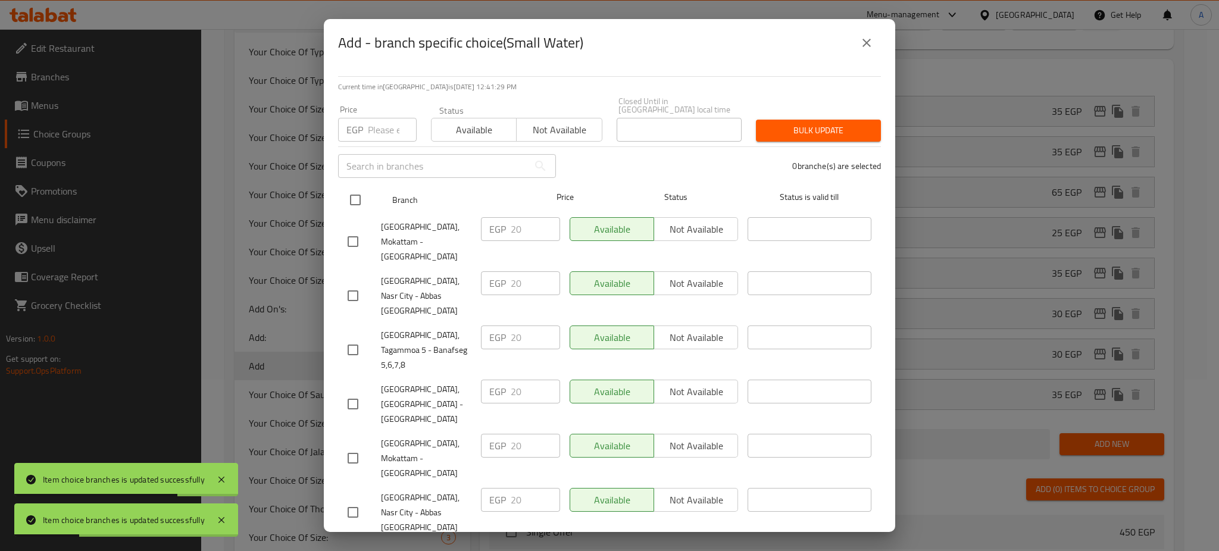
checkbox input "true"
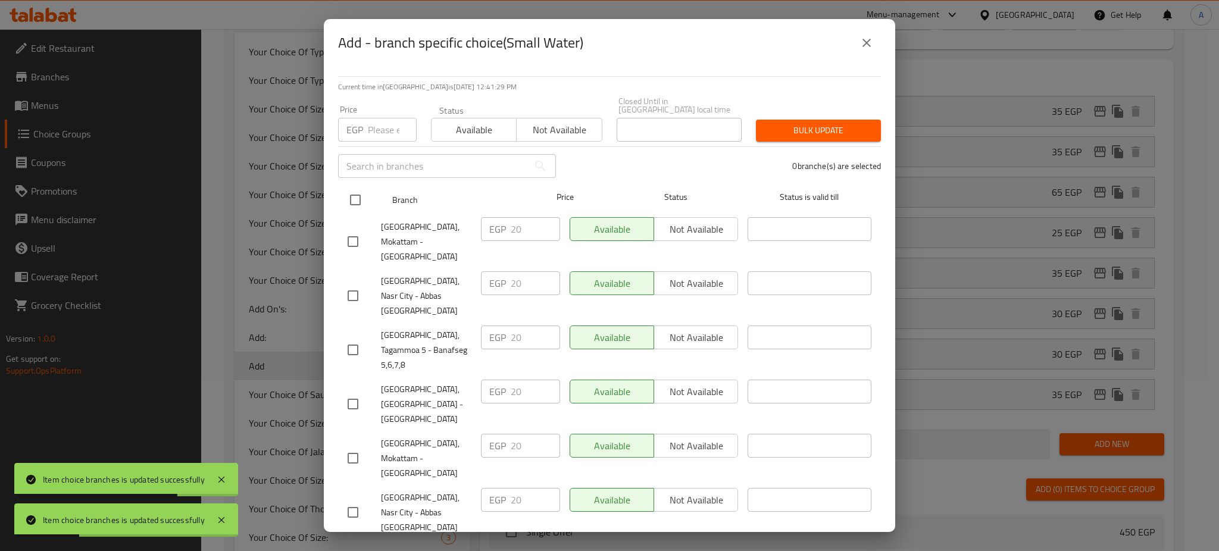
checkbox input "true"
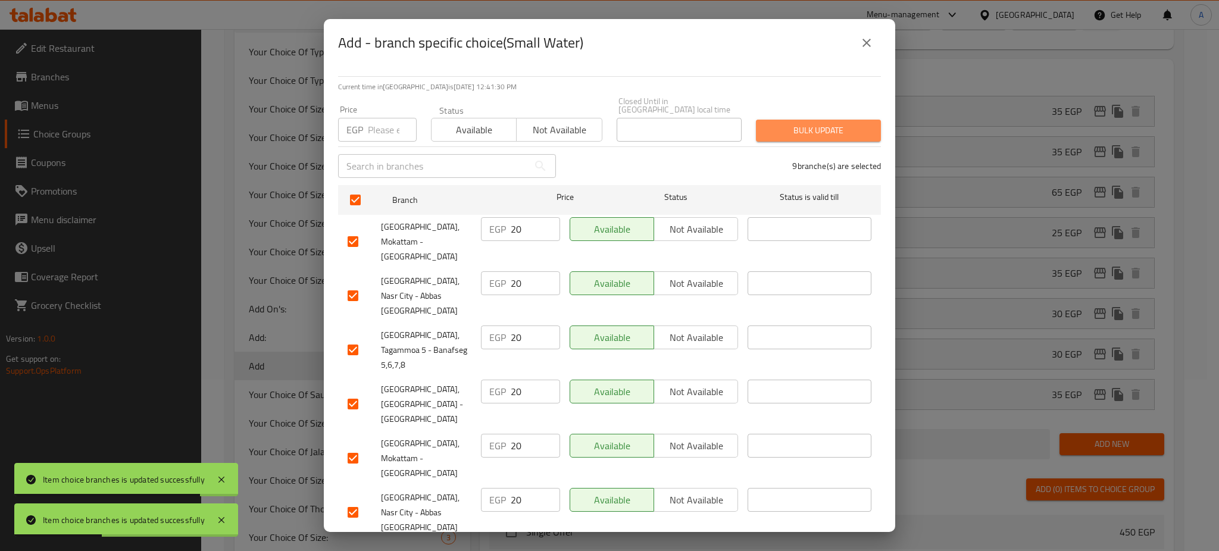
click at [815, 123] on span "Bulk update" at bounding box center [819, 130] width 106 height 15
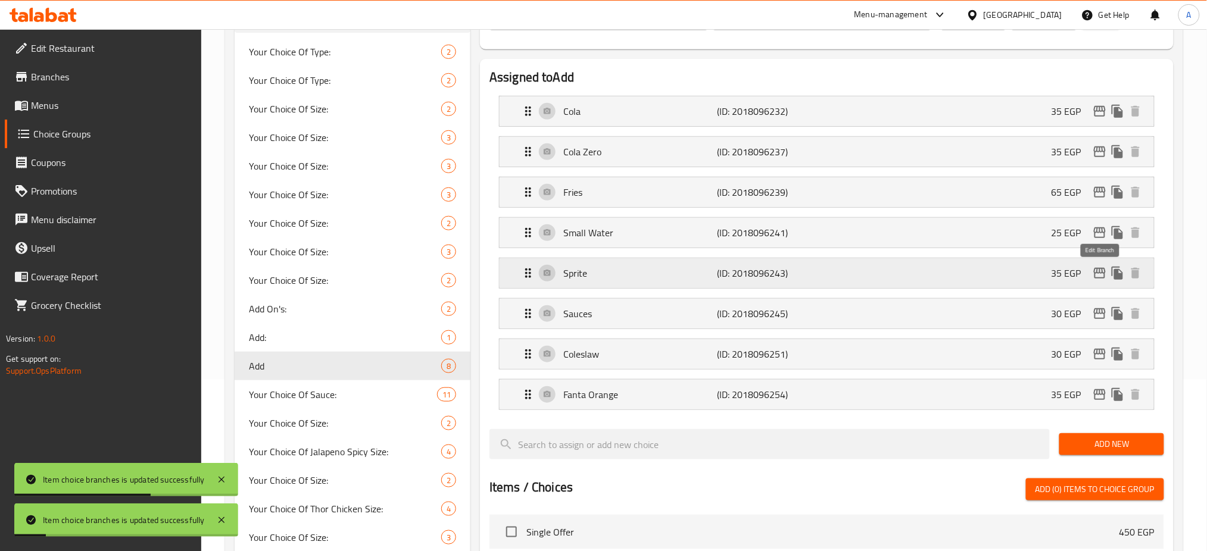
click at [1097, 273] on icon "edit" at bounding box center [1100, 273] width 12 height 11
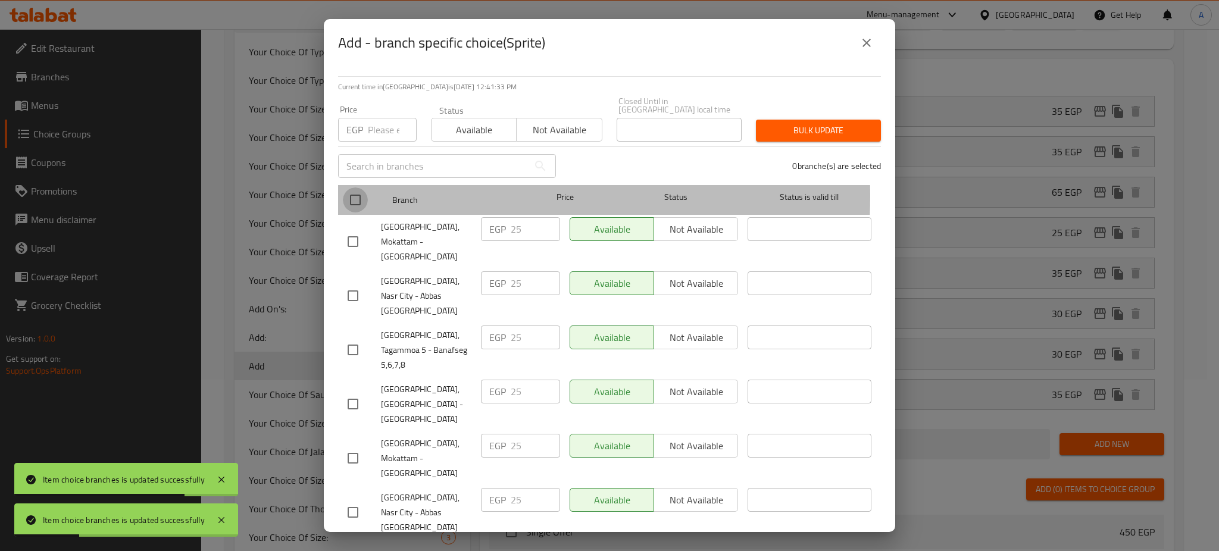
click at [349, 188] on input "checkbox" at bounding box center [355, 200] width 25 height 25
checkbox input "true"
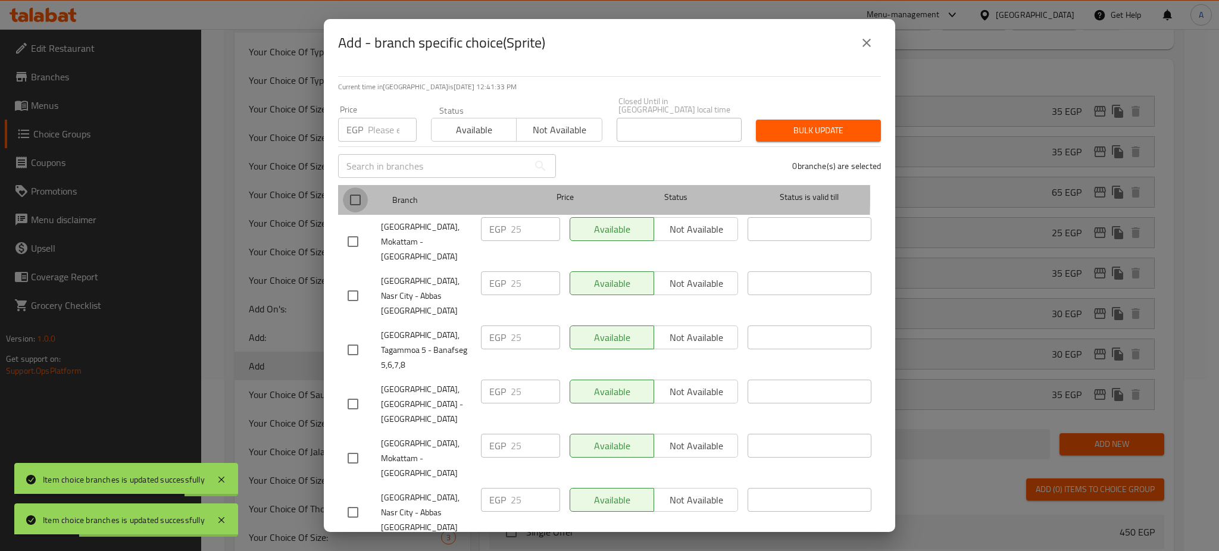
checkbox input "true"
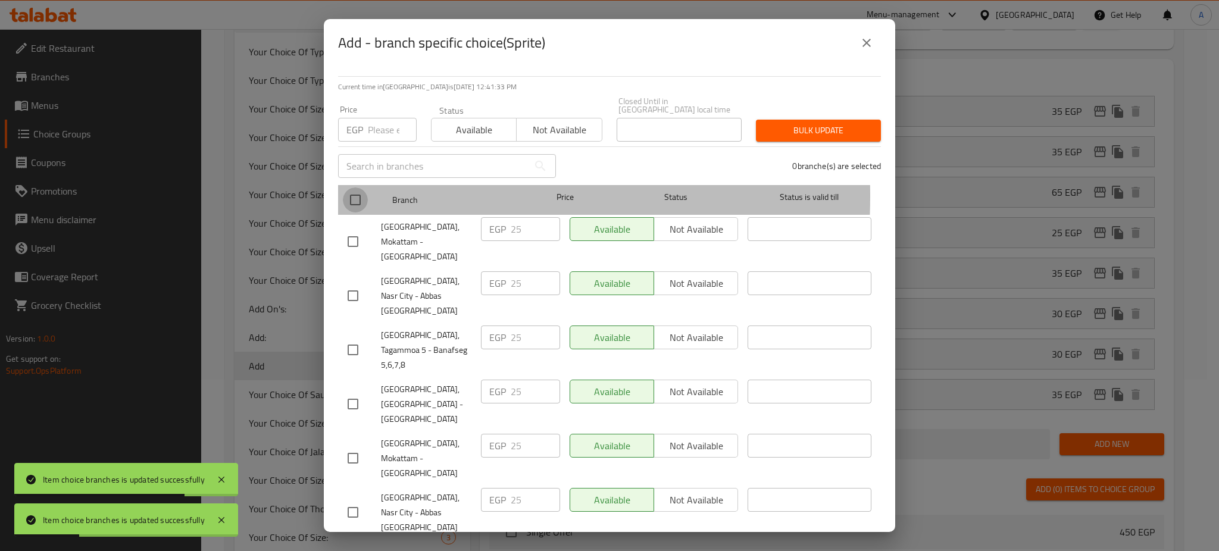
checkbox input "true"
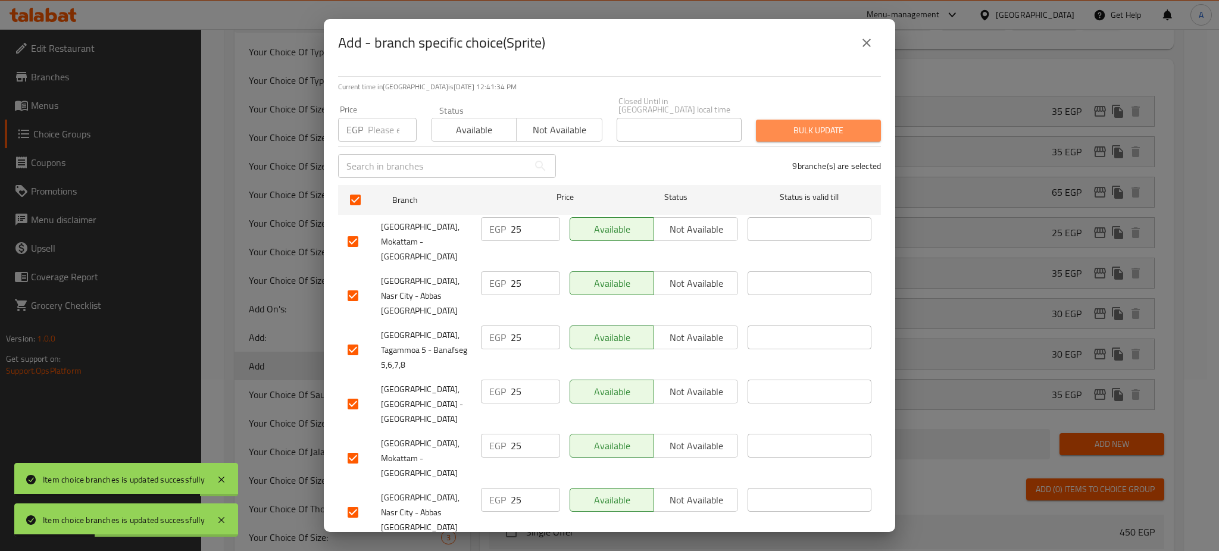
click at [809, 123] on span "Bulk update" at bounding box center [819, 130] width 106 height 15
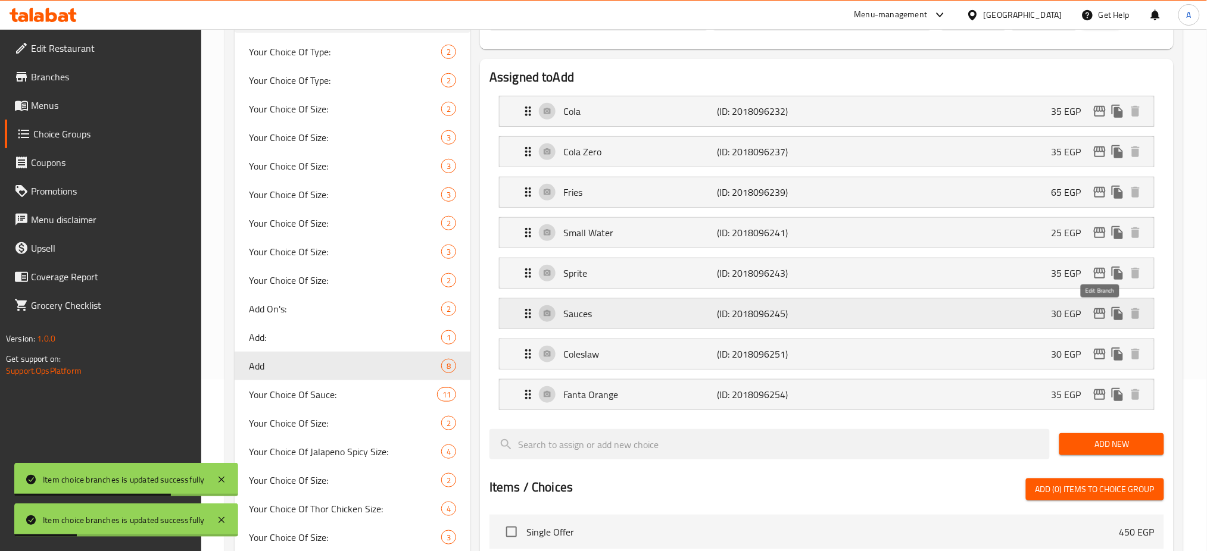
click at [1098, 314] on icon "edit" at bounding box center [1100, 313] width 12 height 11
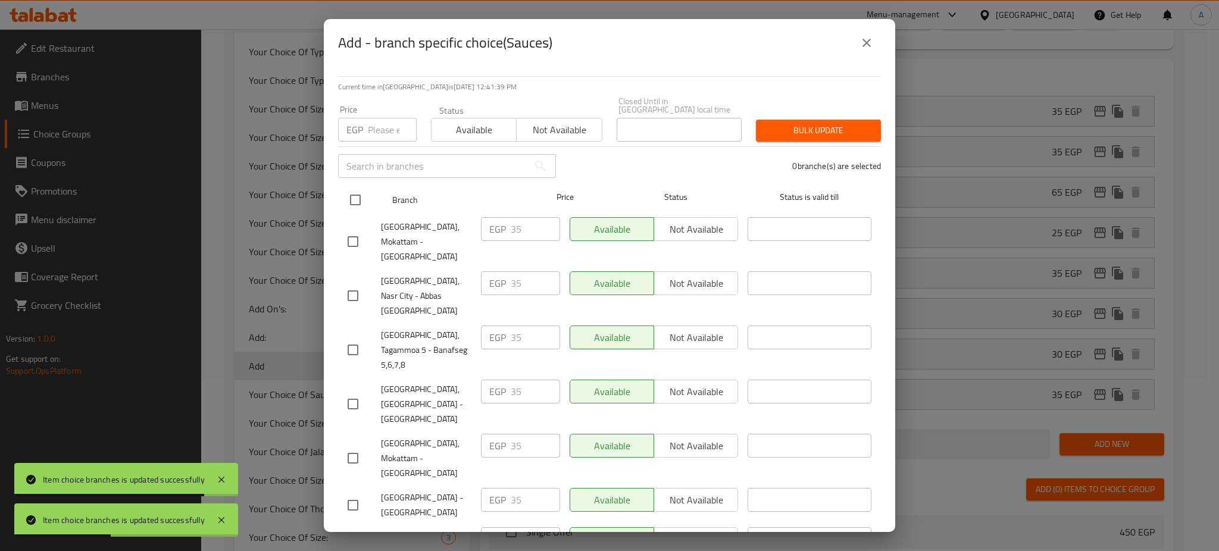
click at [357, 195] on input "checkbox" at bounding box center [355, 200] width 25 height 25
checkbox input "true"
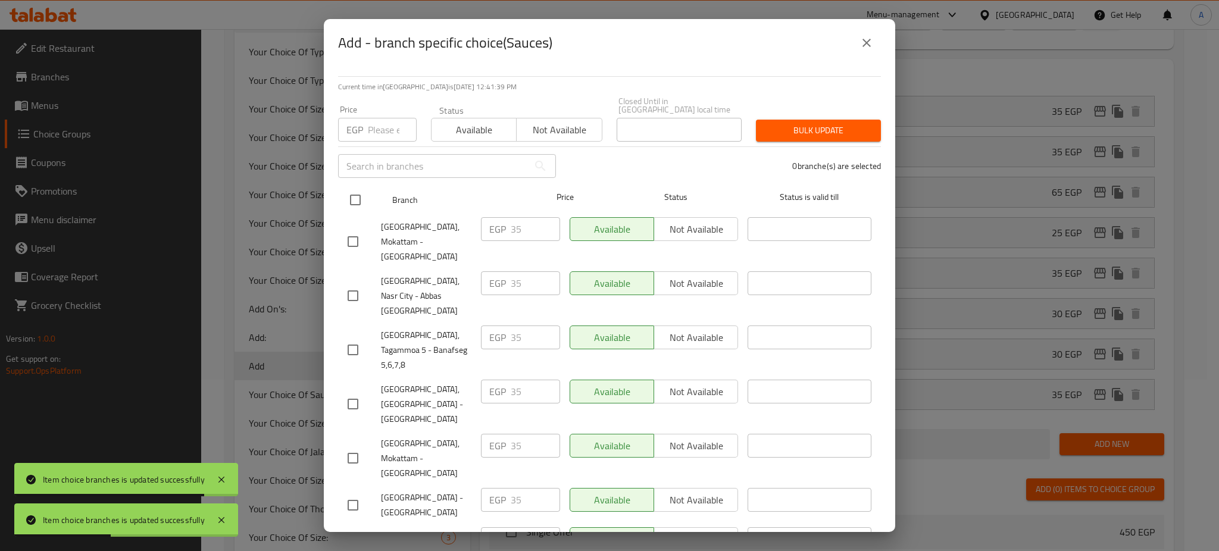
checkbox input "true"
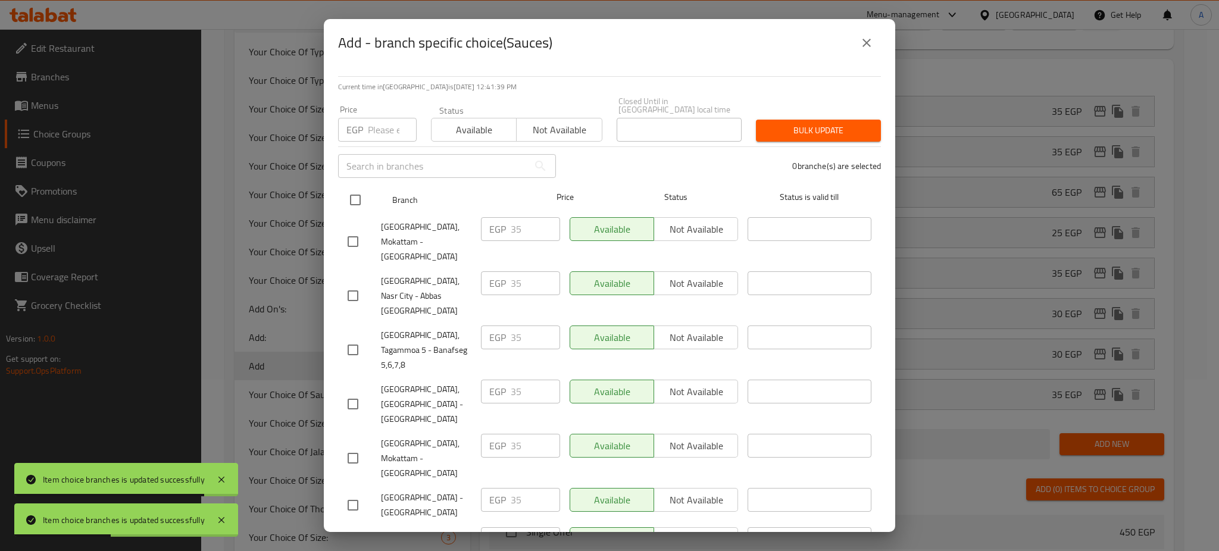
checkbox input "true"
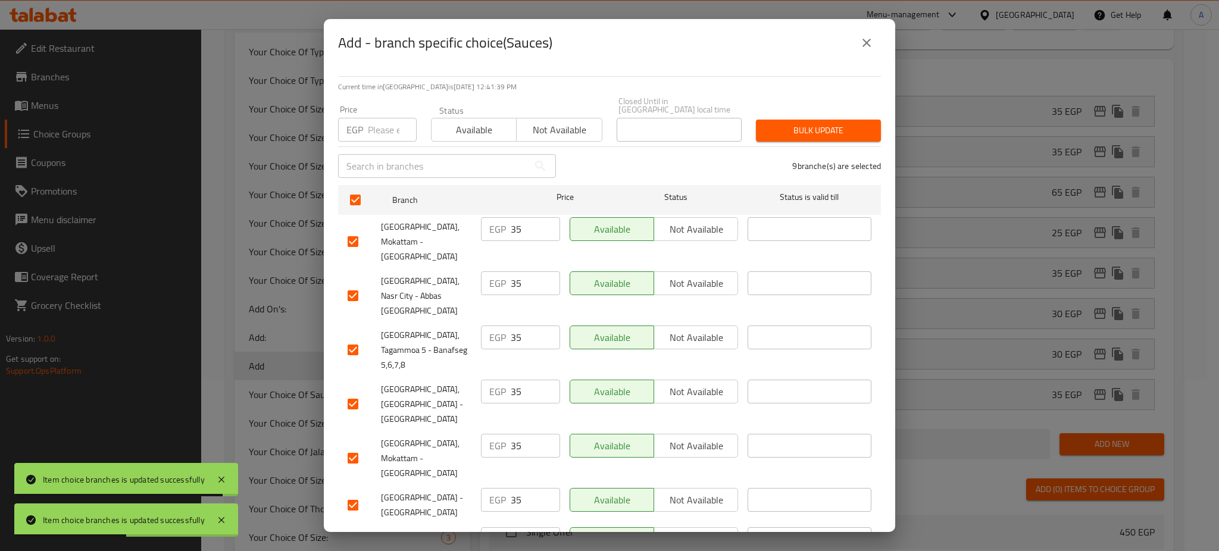
click at [821, 126] on span "Bulk update" at bounding box center [819, 130] width 106 height 15
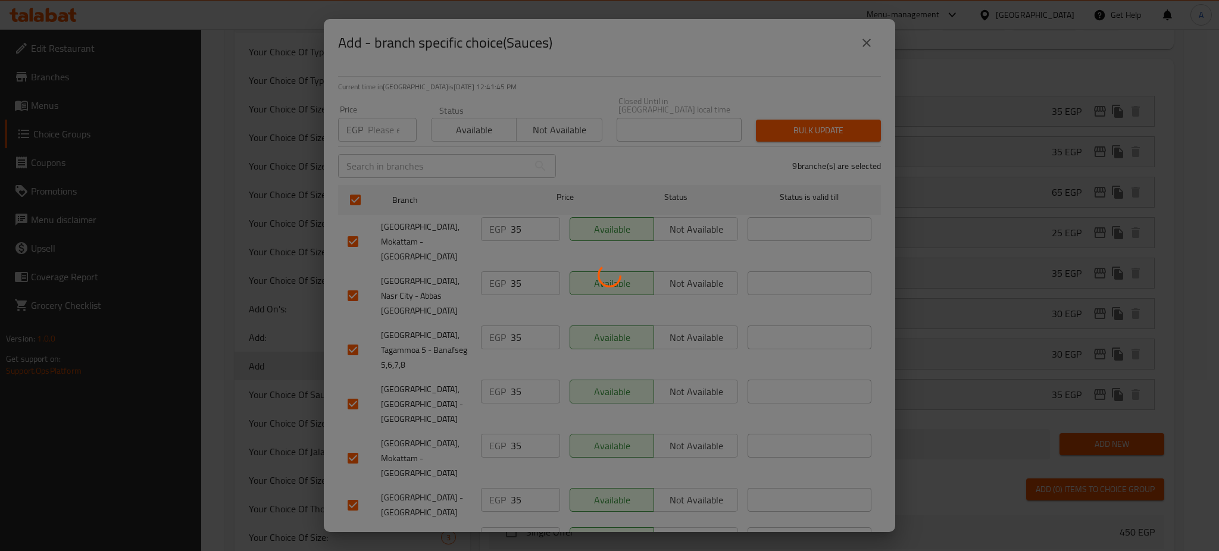
click at [1102, 357] on div at bounding box center [609, 275] width 1219 height 551
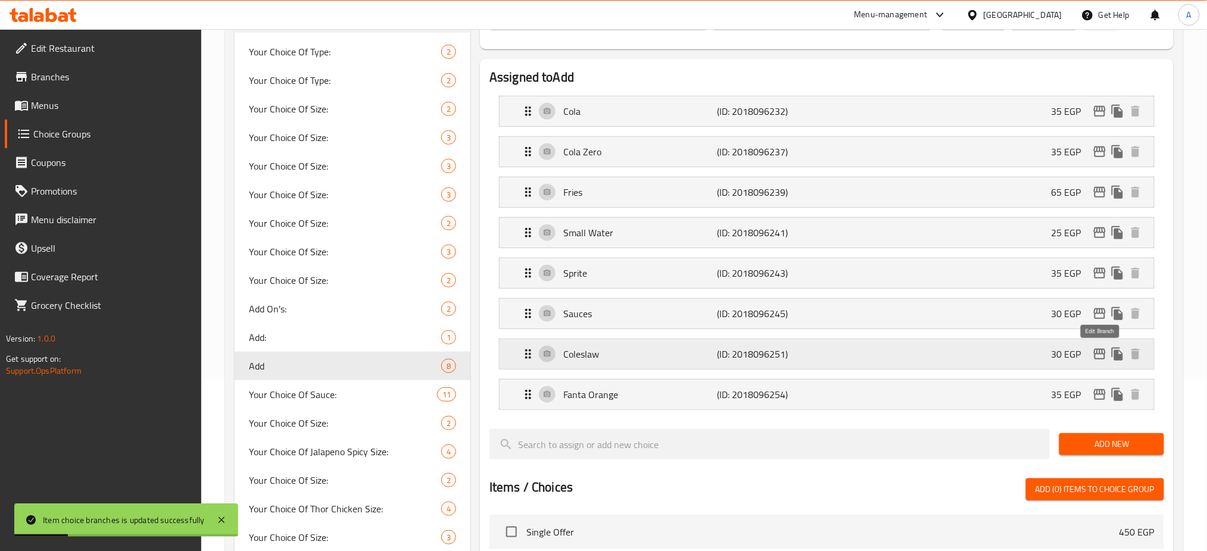
click at [1100, 349] on icon "edit" at bounding box center [1100, 354] width 14 height 14
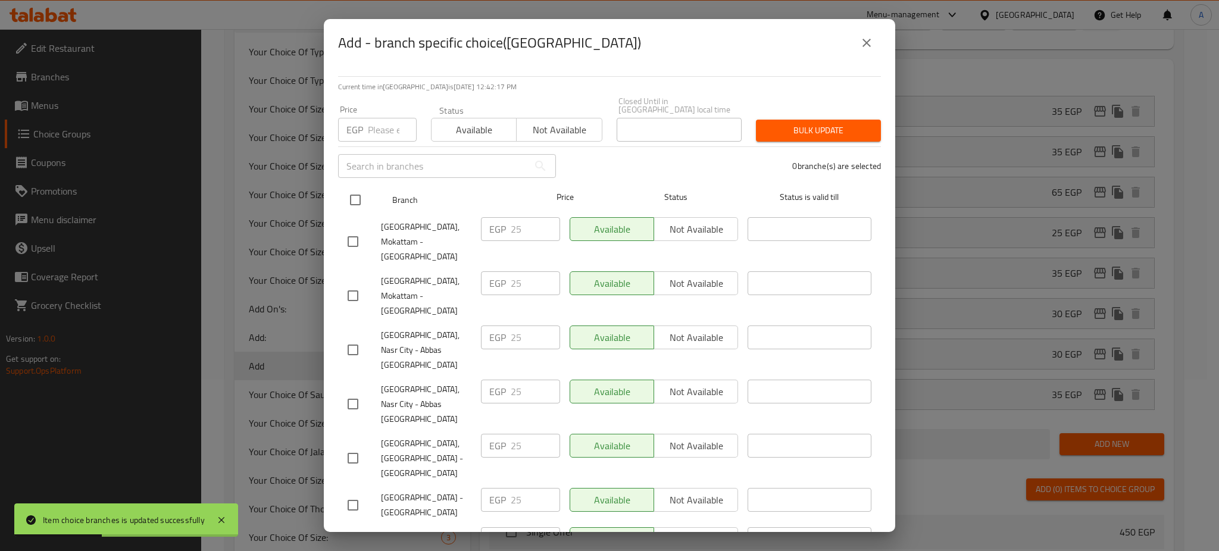
click at [351, 193] on input "checkbox" at bounding box center [355, 200] width 25 height 25
checkbox input "true"
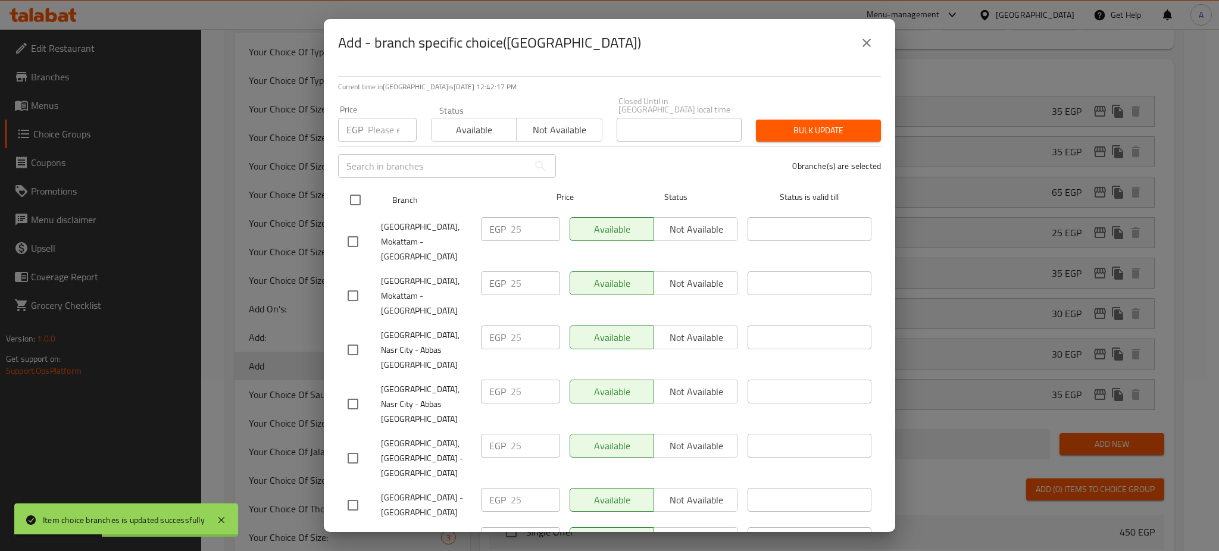
checkbox input "true"
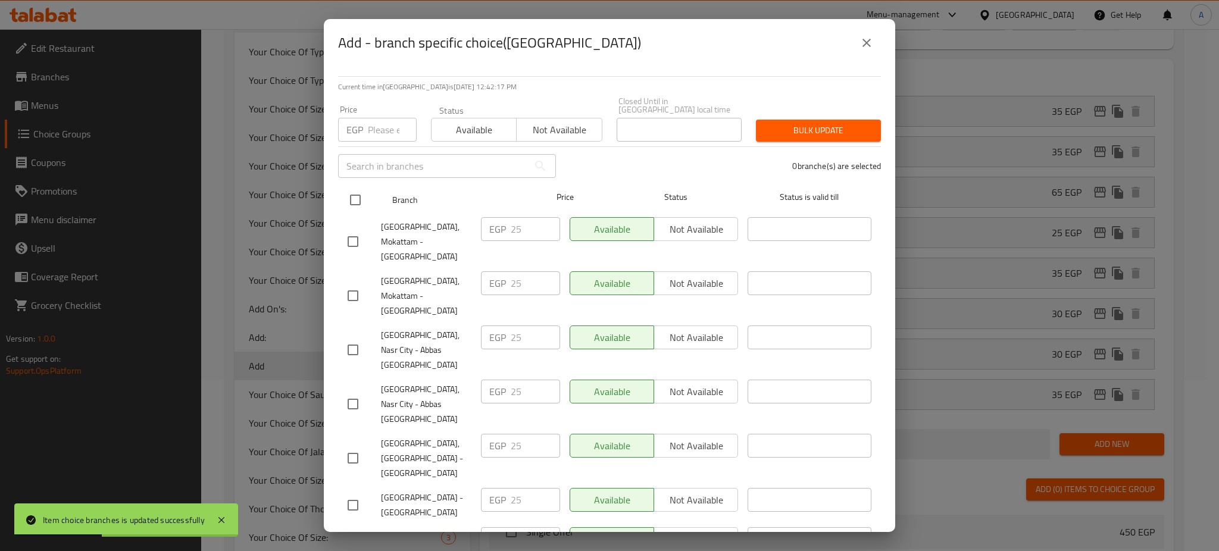
checkbox input "true"
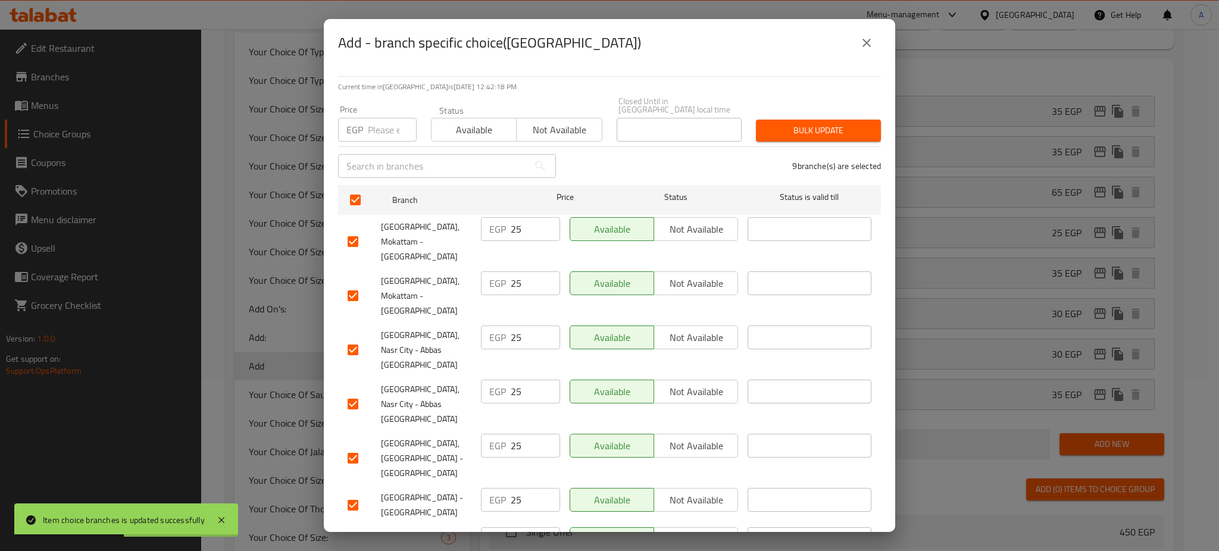
click at [782, 132] on button "Bulk update" at bounding box center [818, 131] width 125 height 22
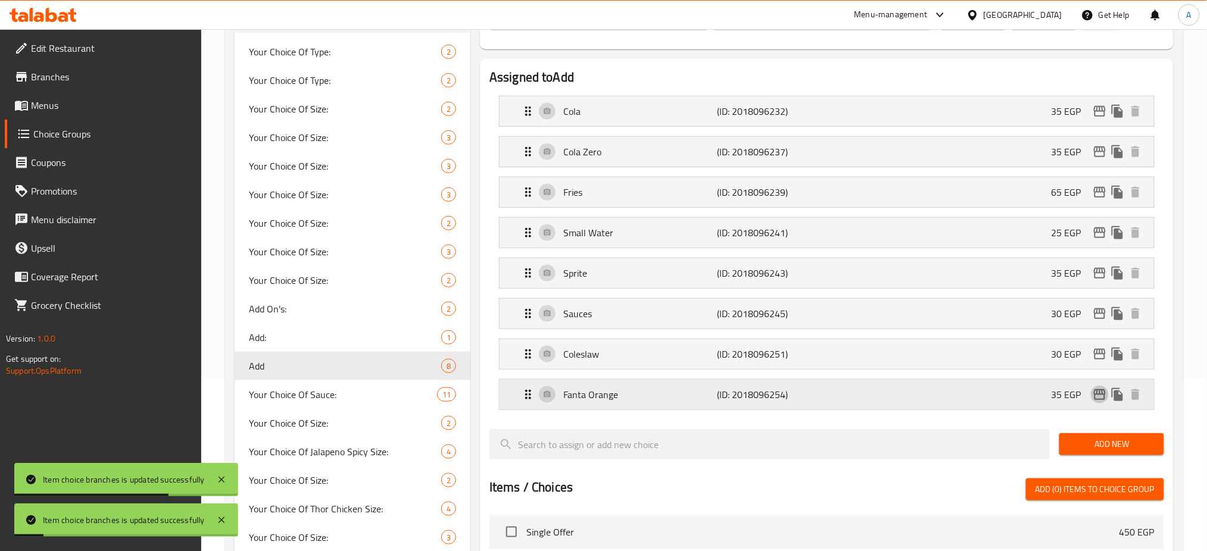
click at [1102, 395] on icon "edit" at bounding box center [1100, 395] width 14 height 14
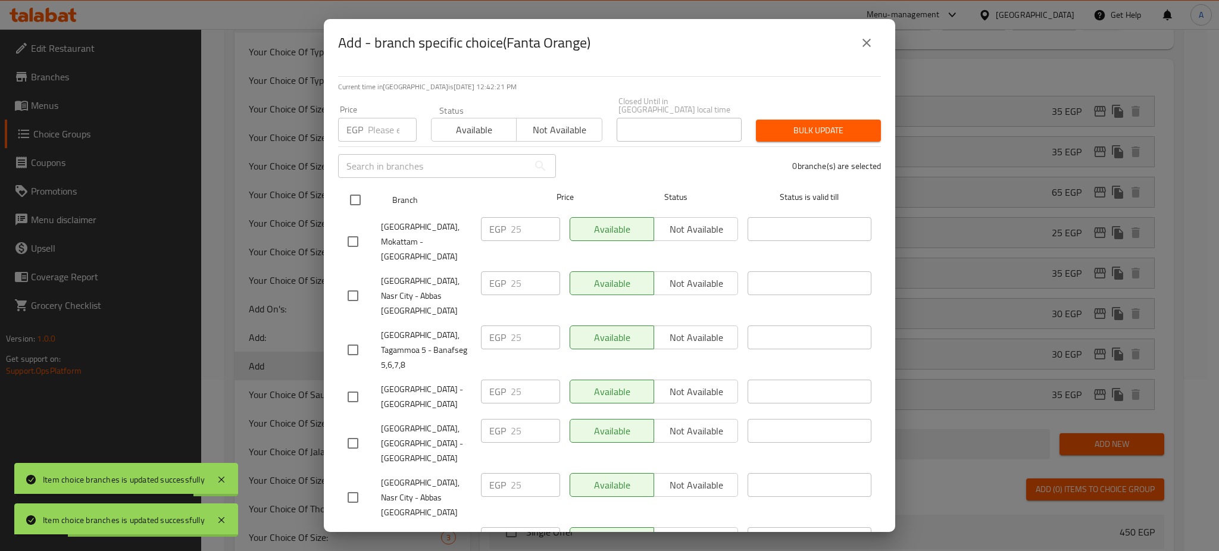
click at [351, 193] on input "checkbox" at bounding box center [355, 200] width 25 height 25
checkbox input "true"
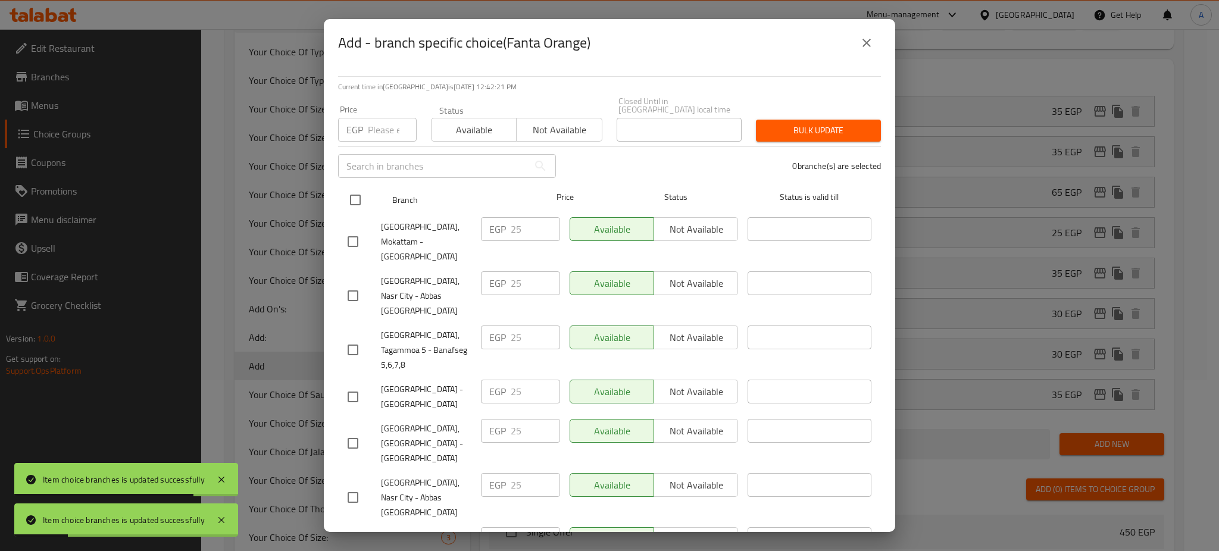
checkbox input "true"
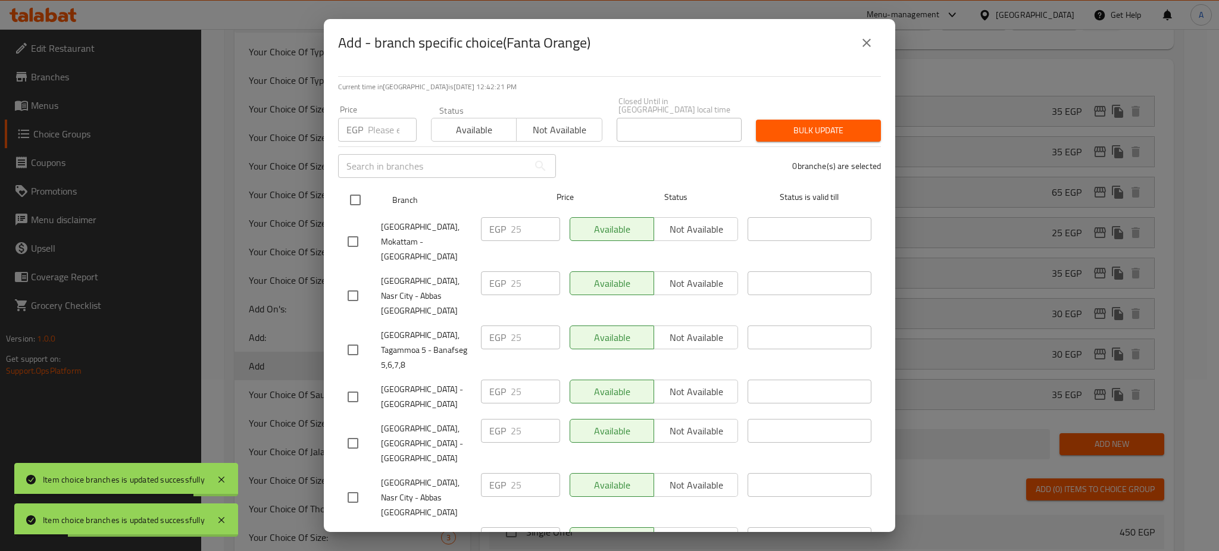
checkbox input "true"
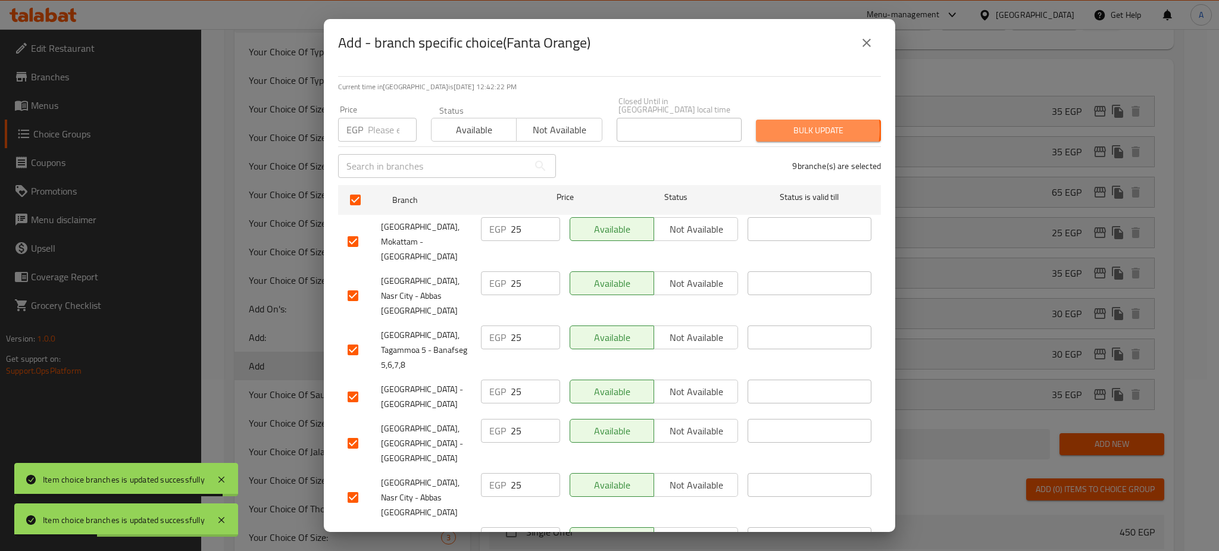
click at [792, 123] on span "Bulk update" at bounding box center [819, 130] width 106 height 15
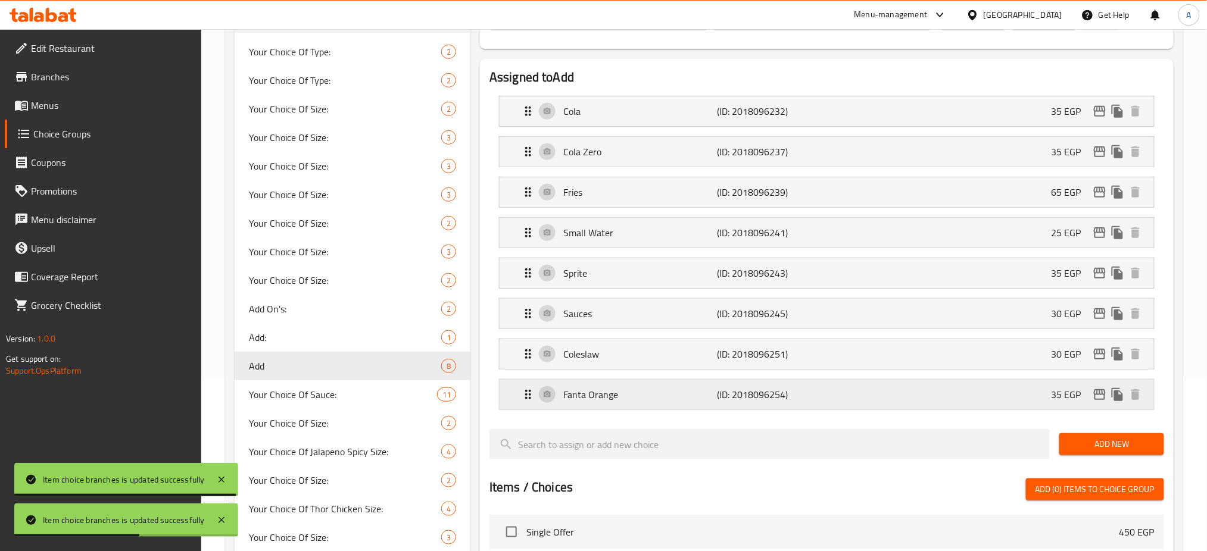
click at [1097, 388] on icon "edit" at bounding box center [1100, 395] width 14 height 14
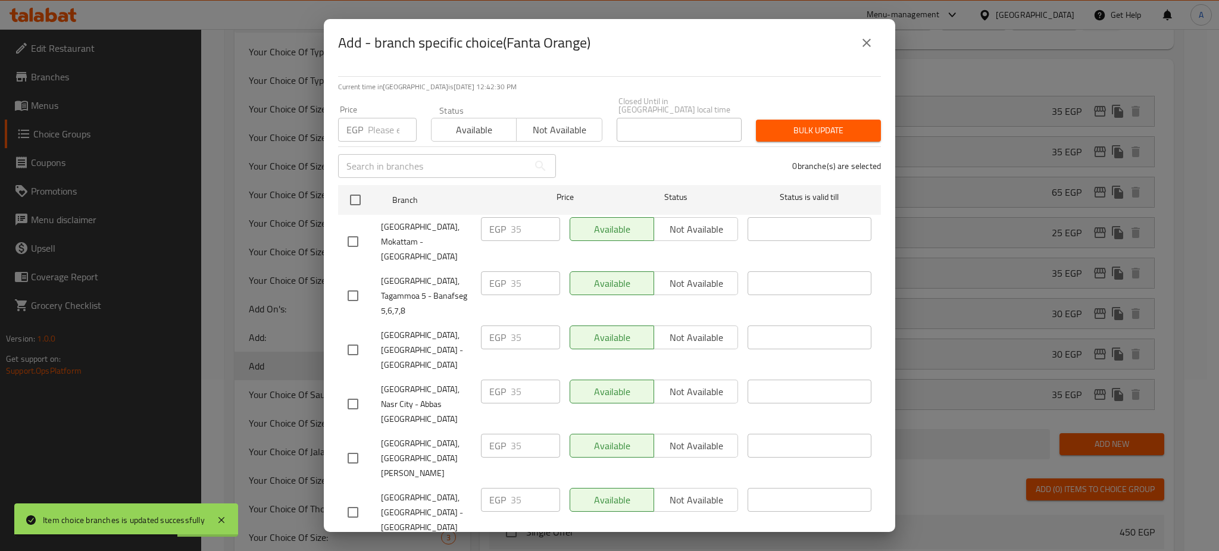
click at [870, 33] on button "close" at bounding box center [867, 43] width 29 height 29
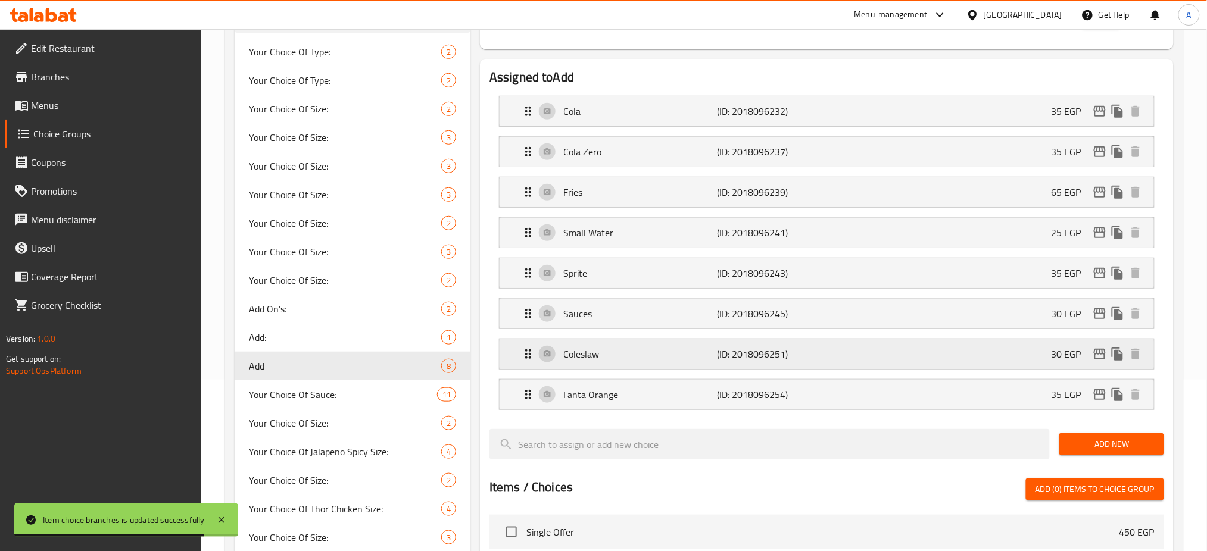
click at [1101, 348] on icon "edit" at bounding box center [1100, 354] width 14 height 14
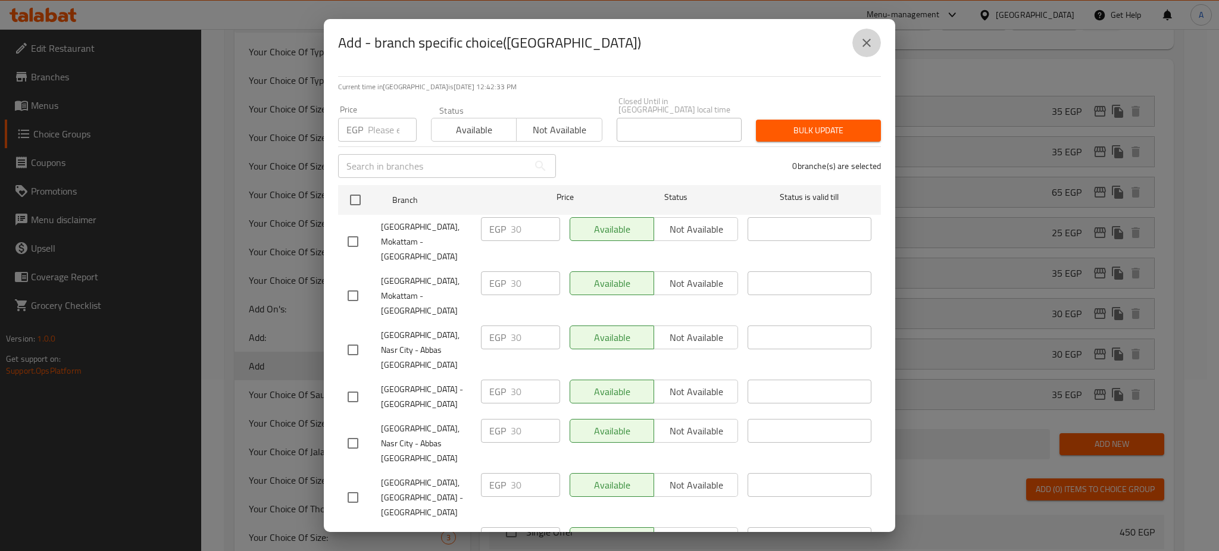
click at [872, 50] on button "close" at bounding box center [867, 43] width 29 height 29
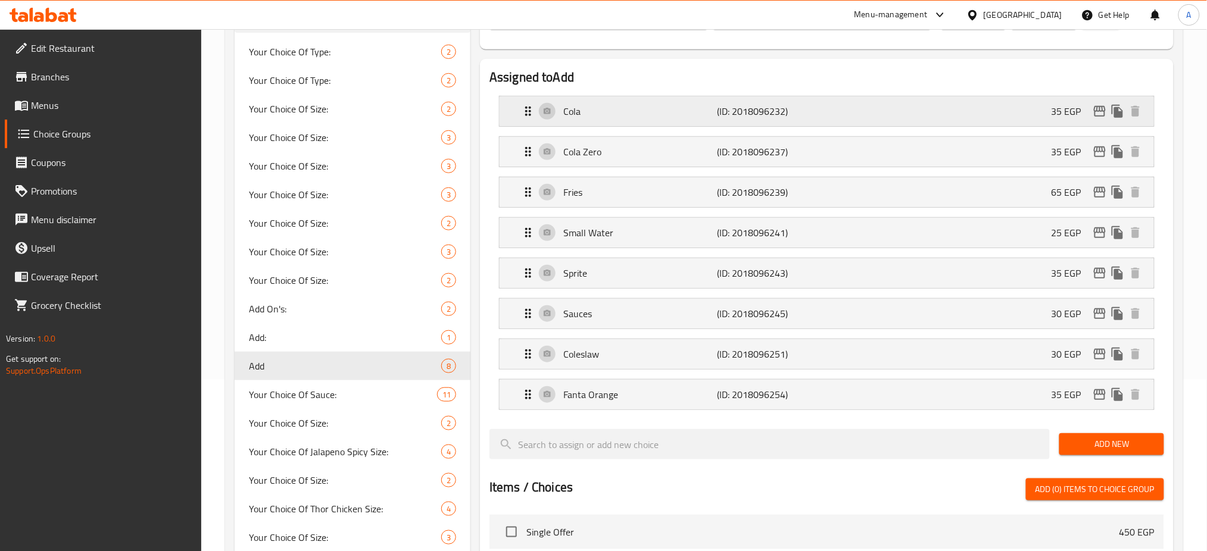
scroll to position [0, 0]
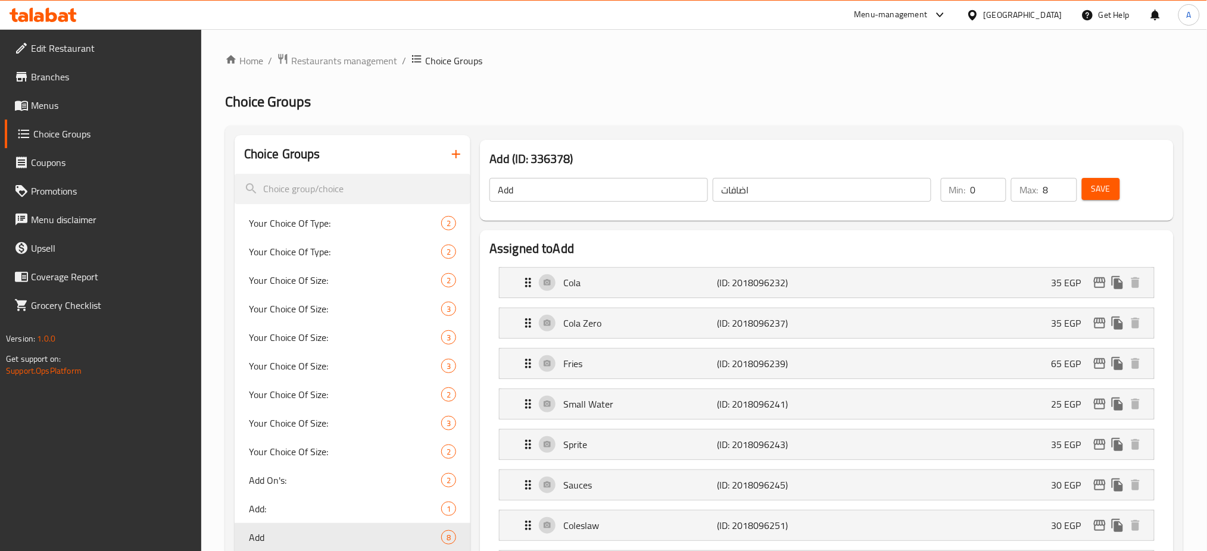
click at [1097, 188] on span "Save" at bounding box center [1100, 189] width 19 height 15
click at [1110, 187] on button "Save" at bounding box center [1101, 189] width 38 height 22
